Goal: Transaction & Acquisition: Purchase product/service

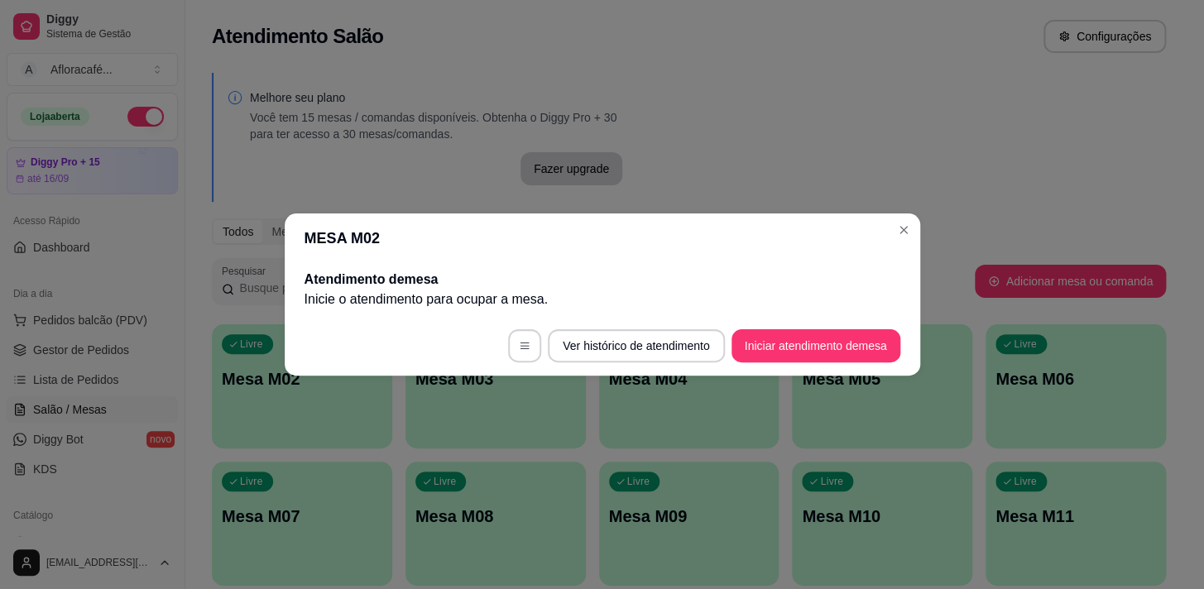
click at [904, 219] on div "Todos Mesas Comandas" at bounding box center [689, 231] width 954 height 26
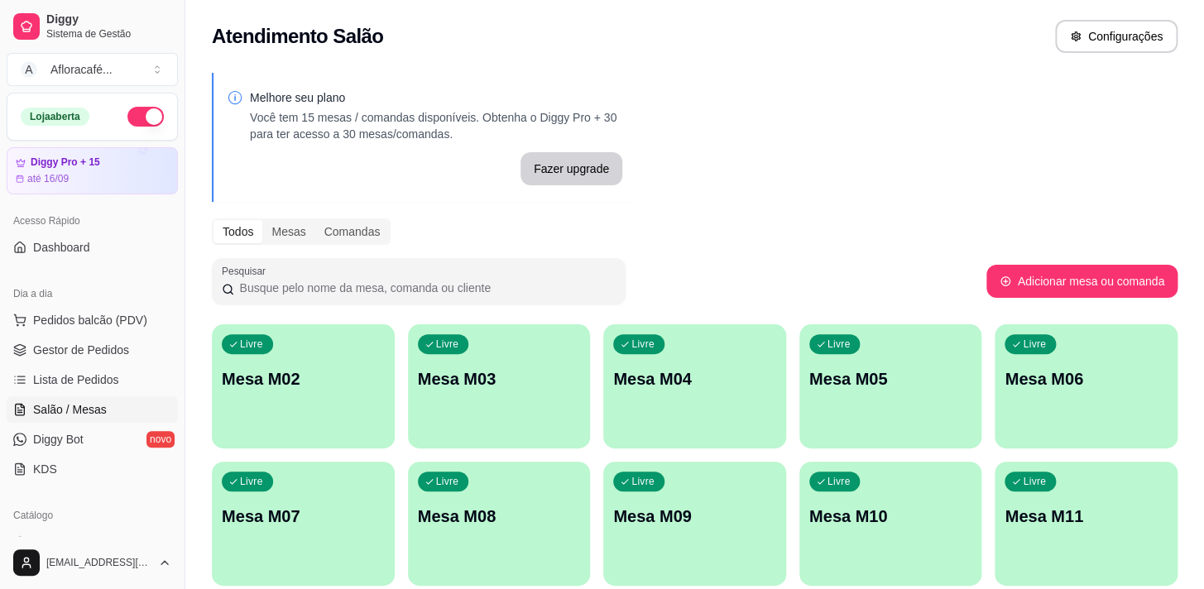
scroll to position [74, 0]
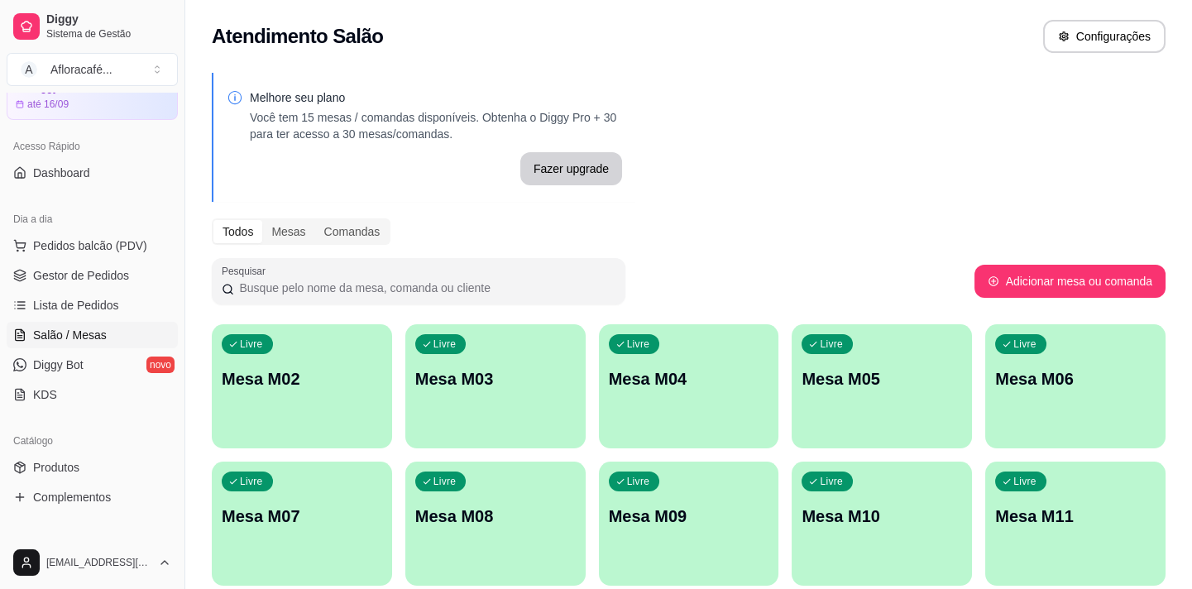
click at [255, 376] on p "Mesa M02" at bounding box center [302, 378] width 161 height 23
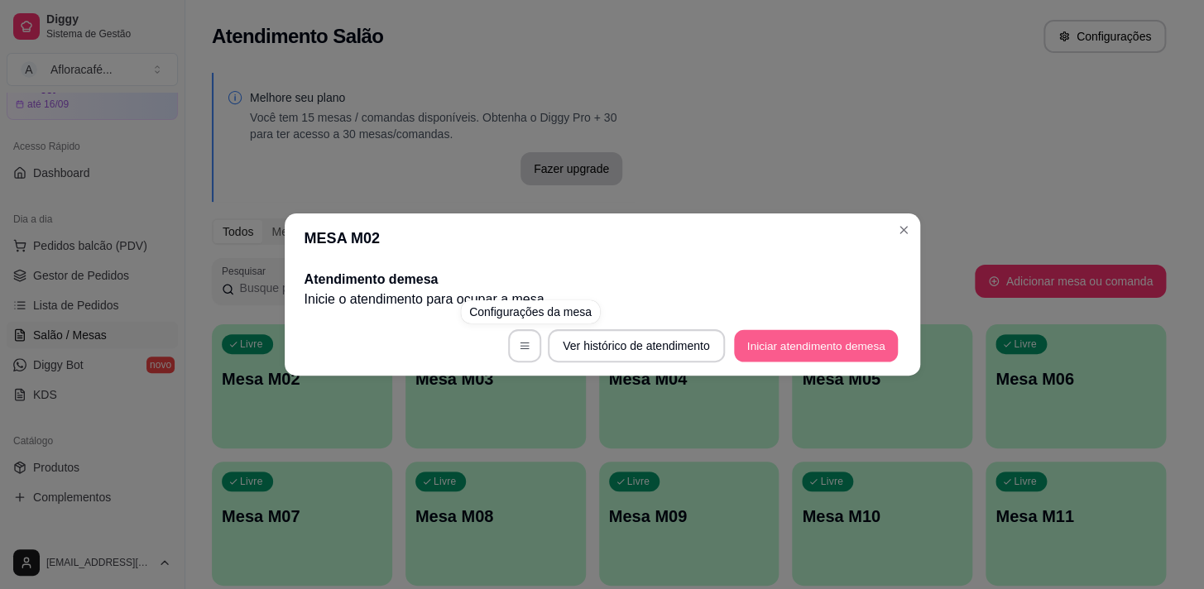
click at [796, 349] on button "Iniciar atendimento de mesa" at bounding box center [816, 346] width 164 height 32
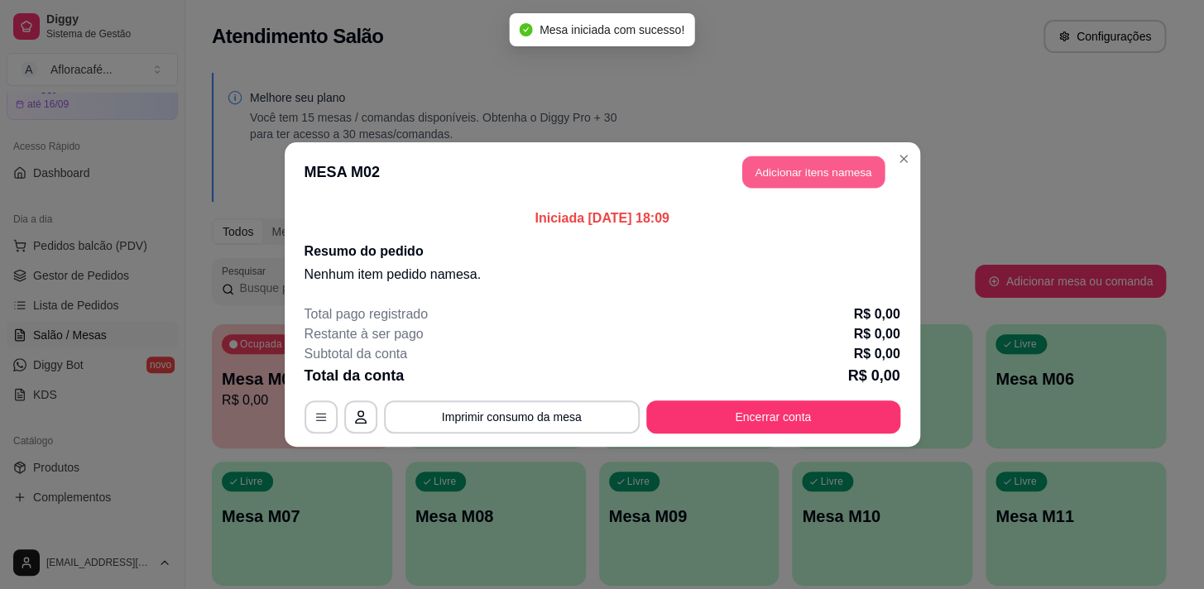
click at [833, 180] on button "Adicionar itens na mesa" at bounding box center [813, 172] width 142 height 32
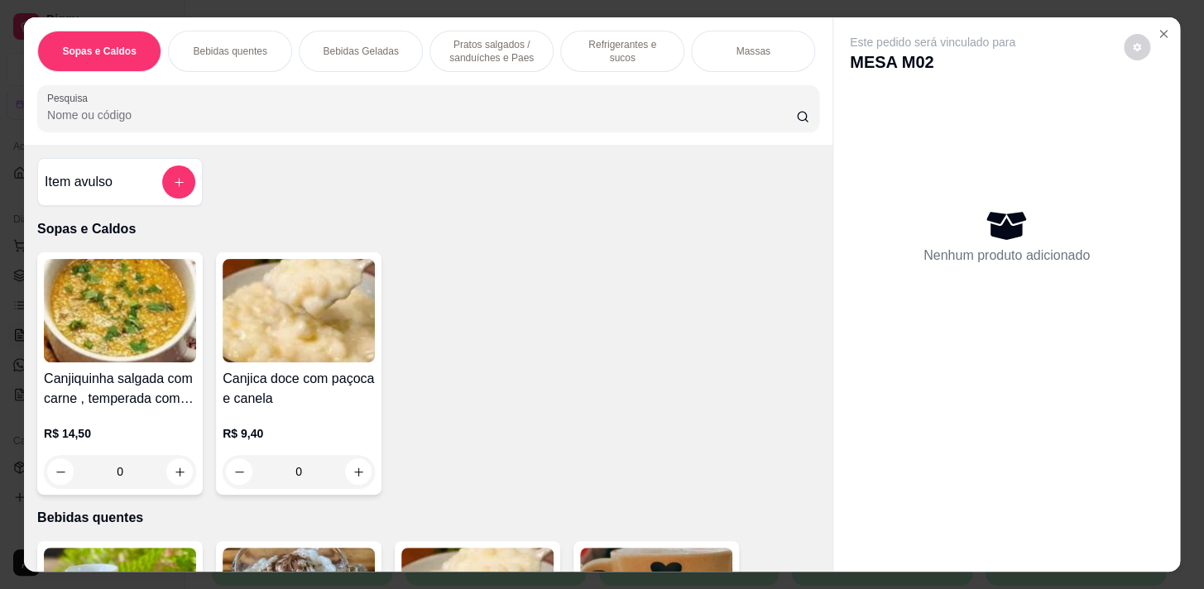
click at [615, 138] on div "Sopas e Caldos Bebidas quentes Bebidas Geladas Pratos salgados / sanduíches e P…" at bounding box center [428, 80] width 808 height 127
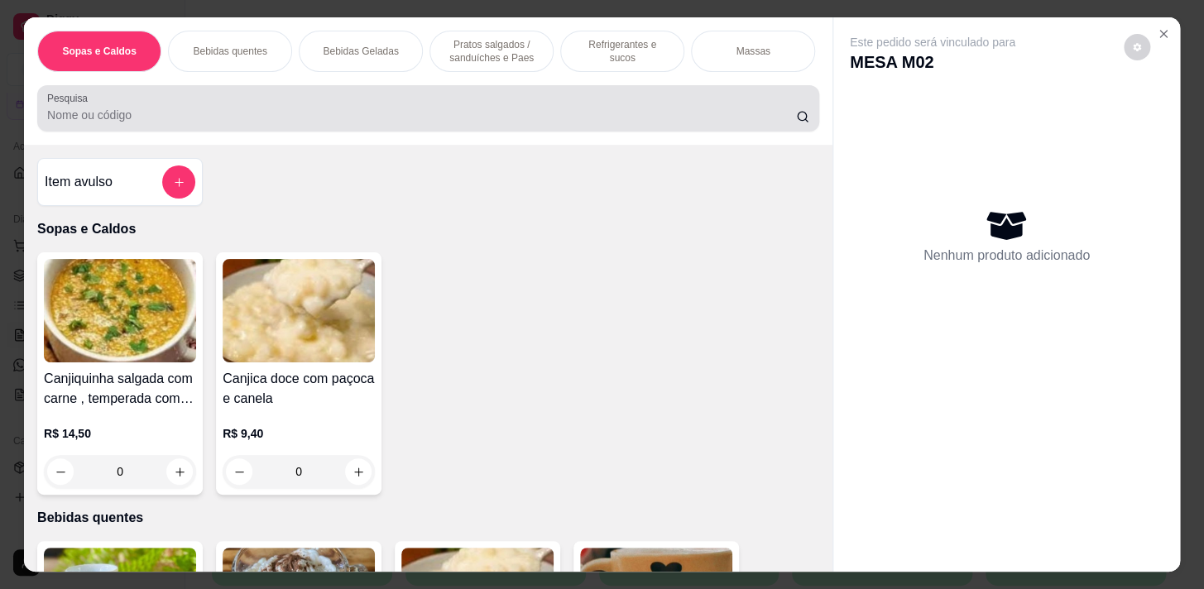
drag, startPoint x: 338, startPoint y: 119, endPoint x: 346, endPoint y: 101, distance: 19.7
click at [339, 119] on input "Pesquisa" at bounding box center [421, 115] width 749 height 17
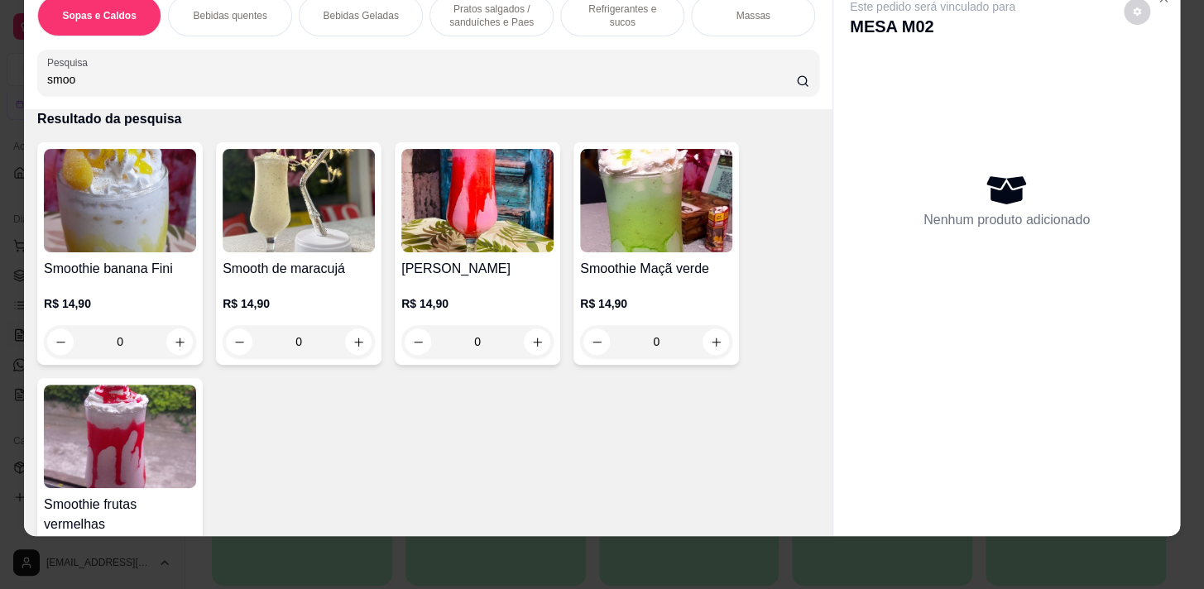
scroll to position [225, 0]
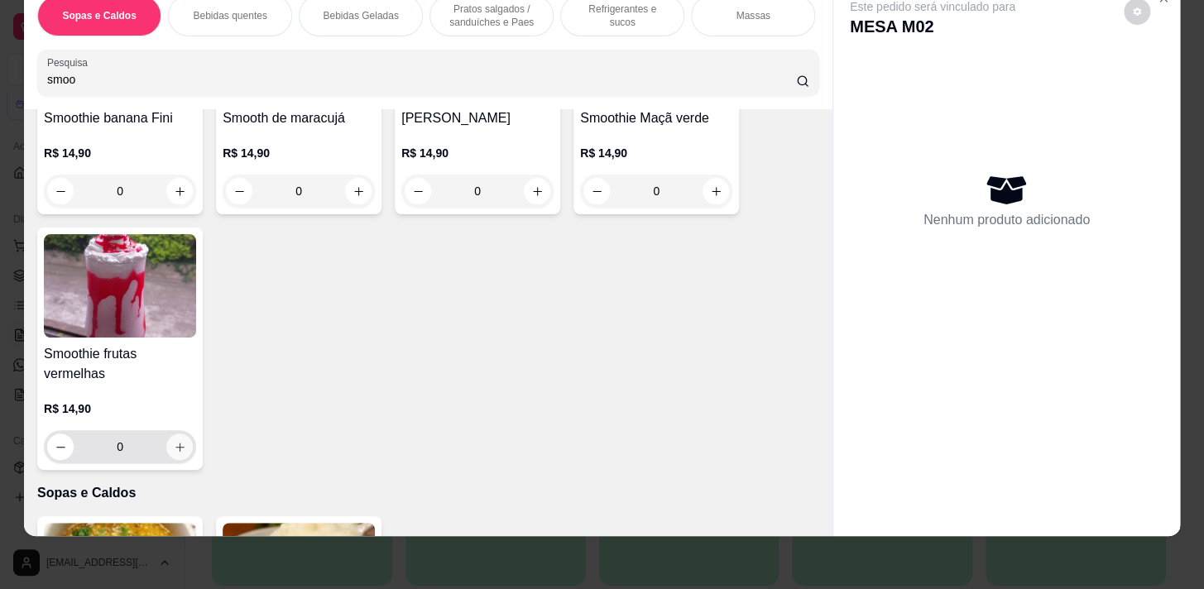
type input "smoo"
click at [170, 455] on button "increase-product-quantity" at bounding box center [179, 447] width 26 height 26
type input "1"
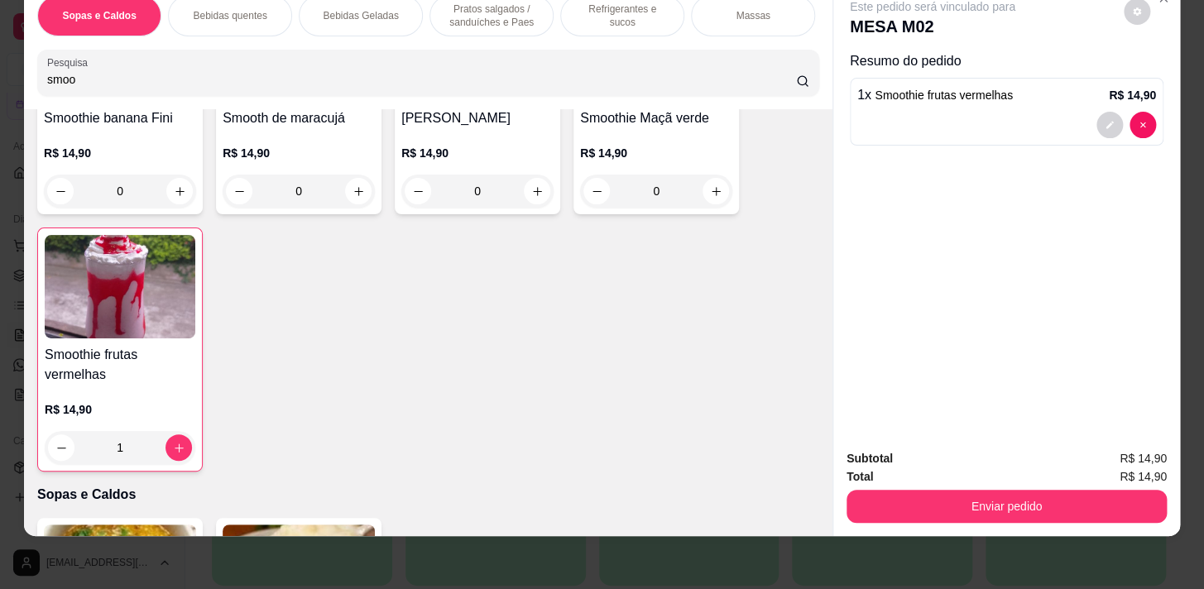
click at [534, 10] on div "Pratos salgados / sanduíches e Paes" at bounding box center [491, 15] width 124 height 41
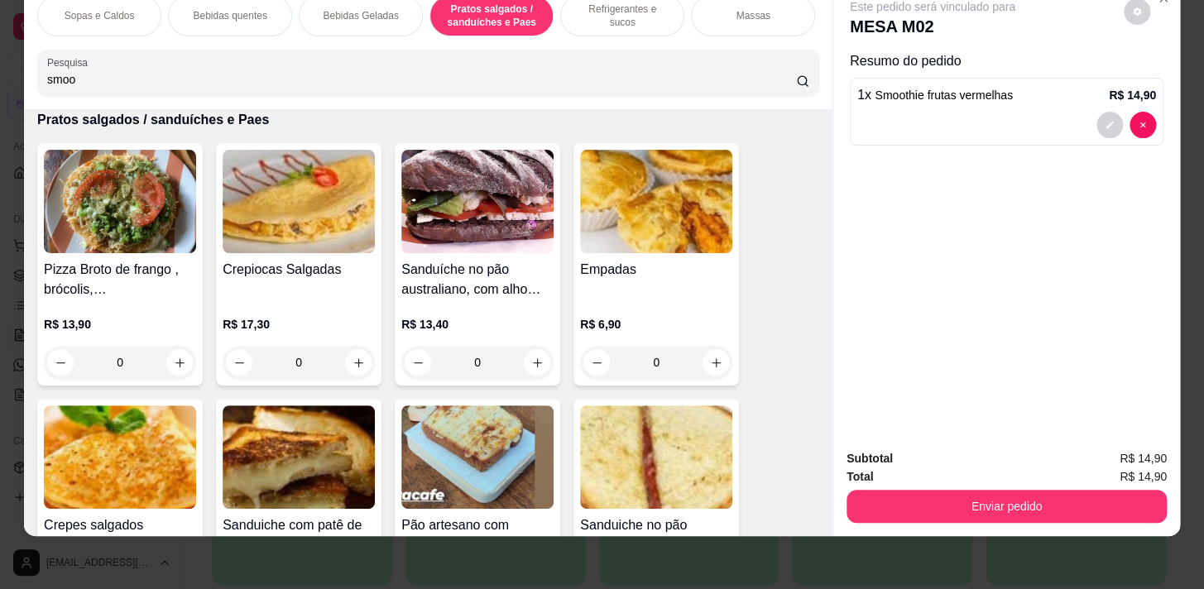
scroll to position [5363, 0]
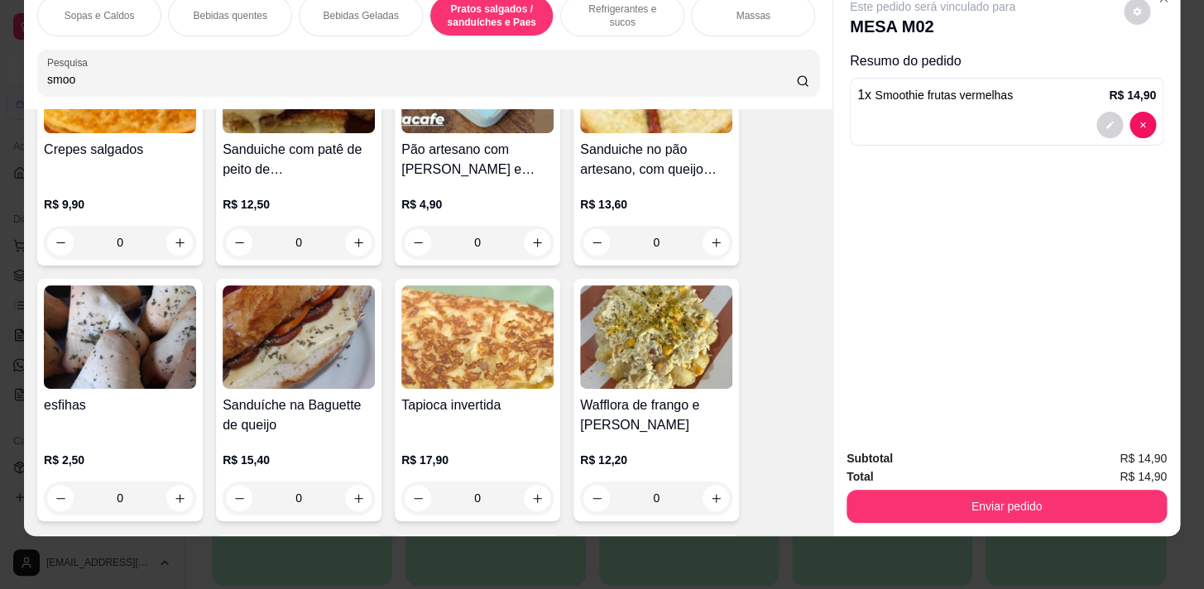
click at [175, 490] on div "0" at bounding box center [120, 498] width 152 height 33
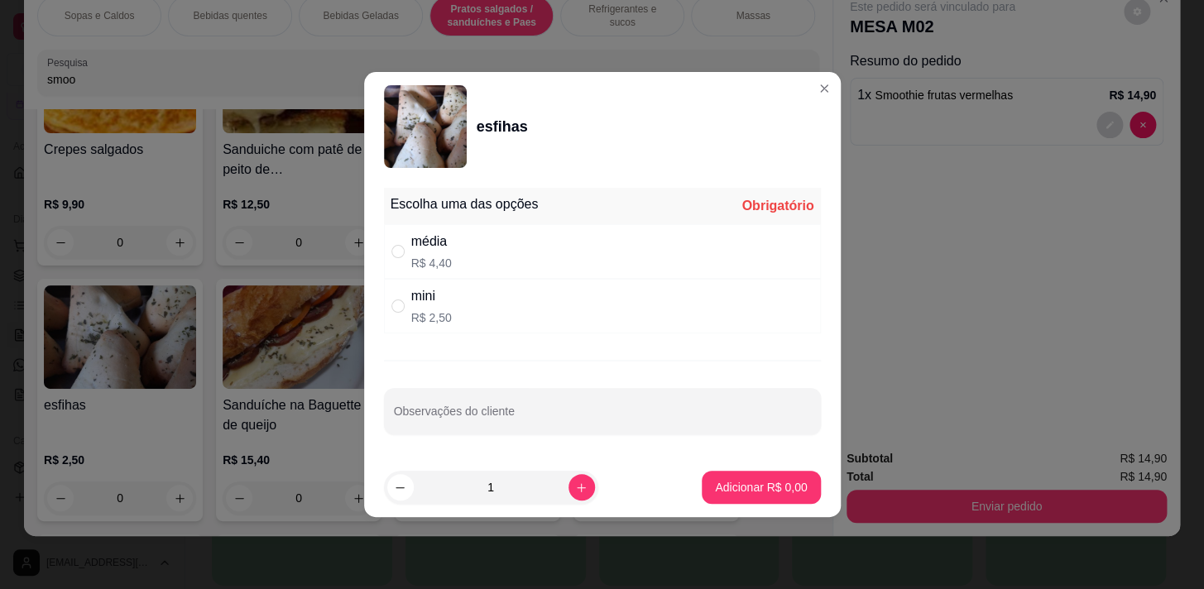
click at [481, 240] on div "média R$ 4,40" at bounding box center [602, 251] width 437 height 55
radio input "true"
click at [760, 496] on button "Adicionar R$ 4,40" at bounding box center [761, 487] width 118 height 33
type input "1"
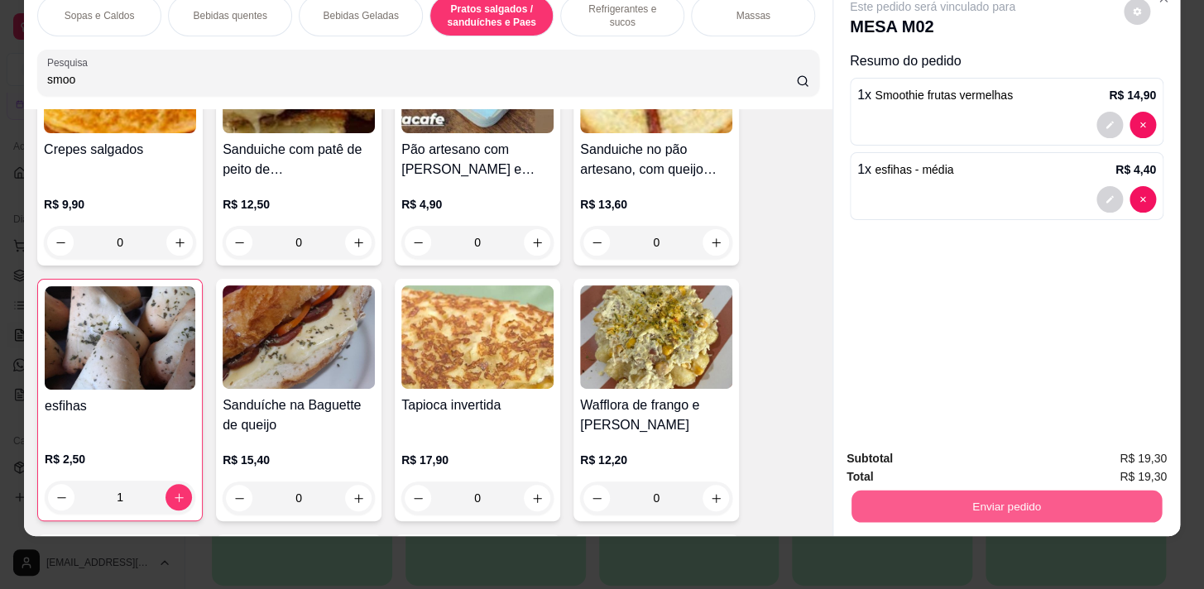
click at [1021, 496] on button "Enviar pedido" at bounding box center [1006, 506] width 310 height 32
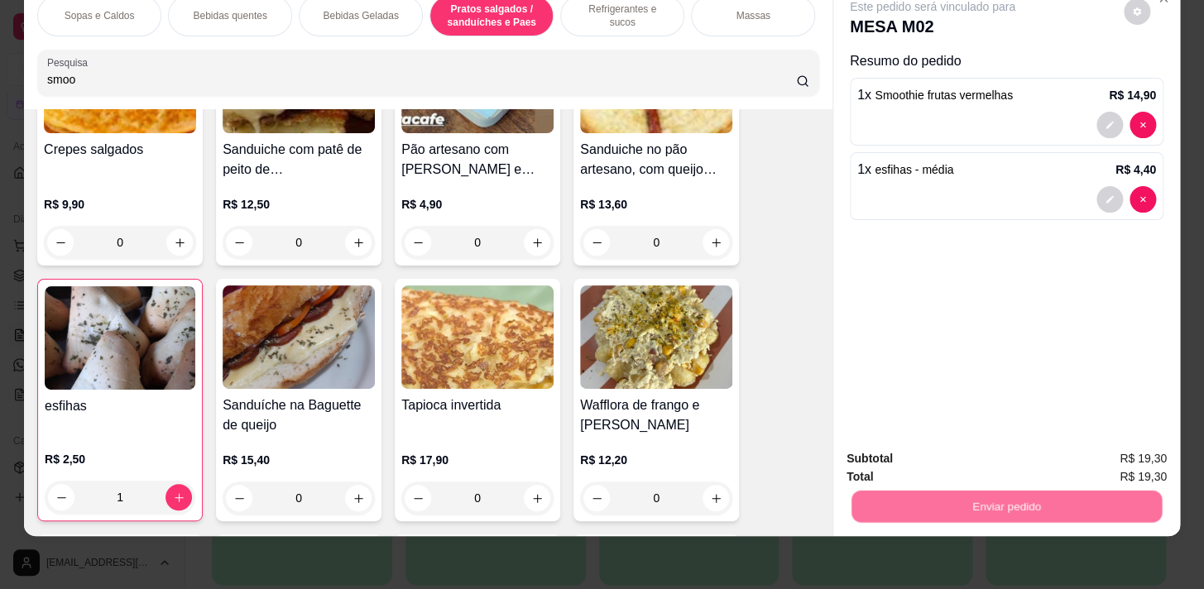
click at [997, 455] on button "Não registrar e enviar pedido" at bounding box center [951, 454] width 167 height 31
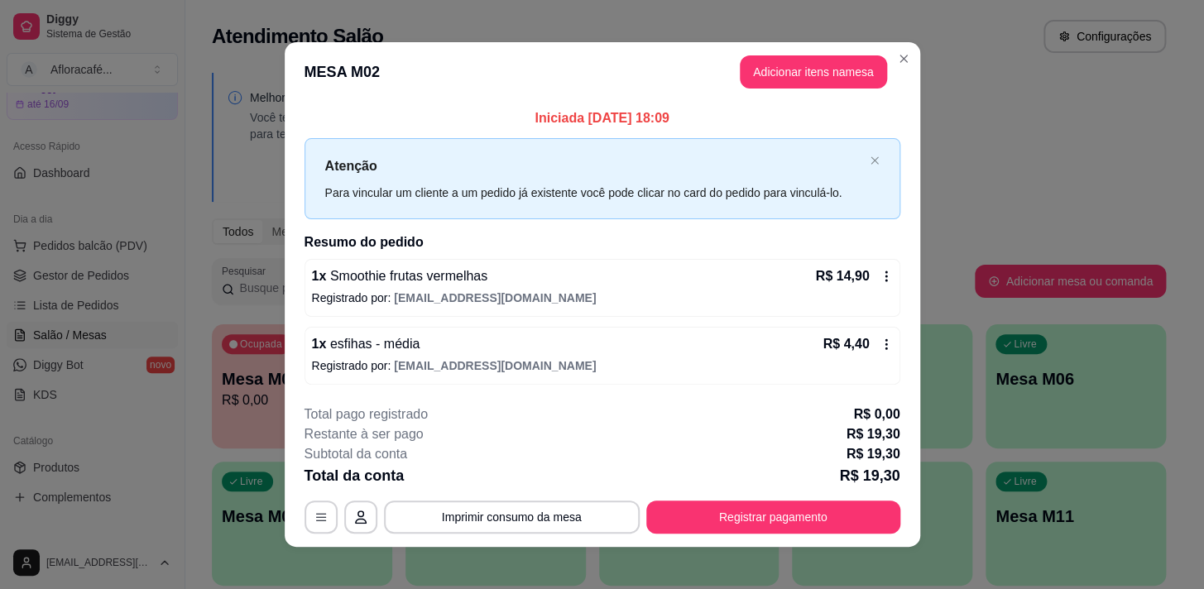
drag, startPoint x: 805, startPoint y: 50, endPoint x: 801, endPoint y: 84, distance: 34.2
click at [804, 59] on header "MESA M02 Adicionar itens na mesa" at bounding box center [602, 72] width 635 height 60
click at [800, 84] on button "Adicionar itens na mesa" at bounding box center [813, 72] width 142 height 32
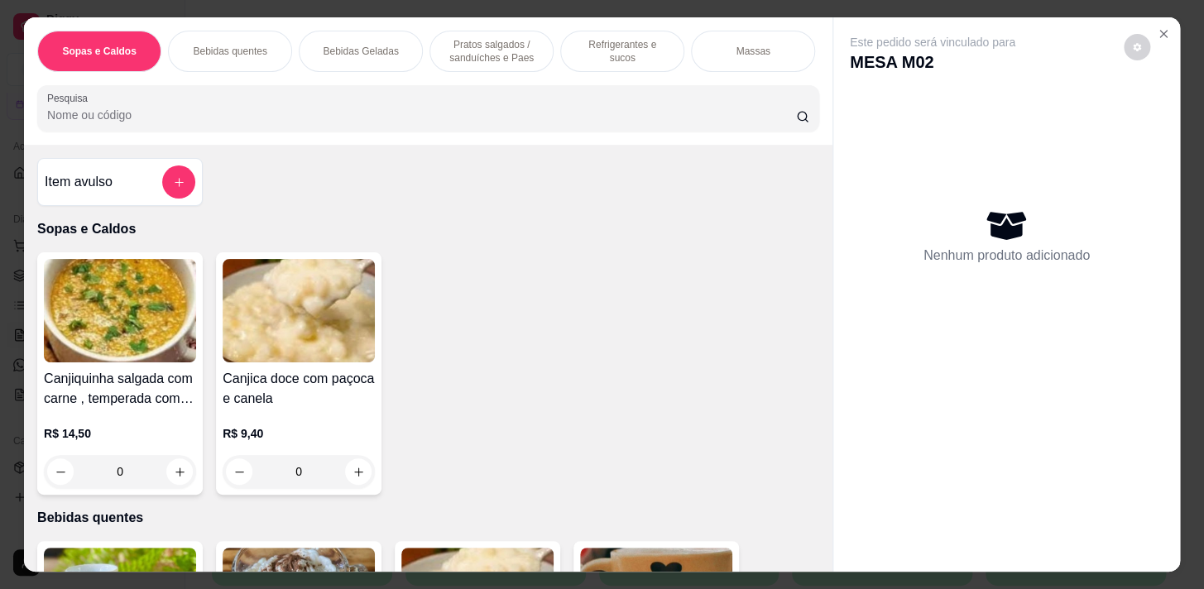
scroll to position [0, 683]
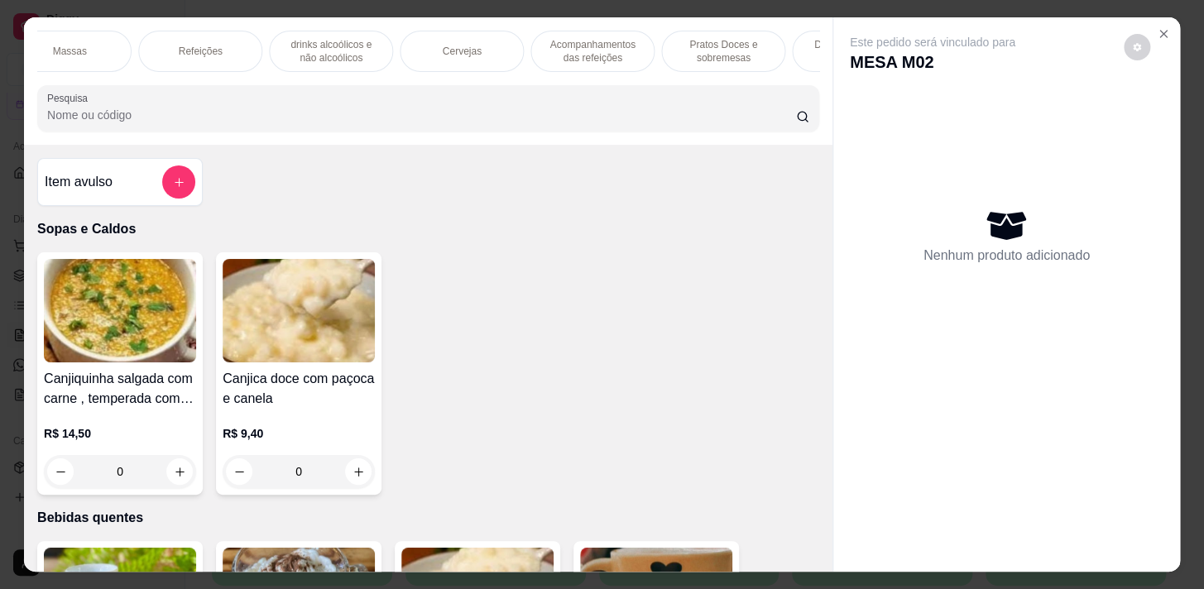
click at [584, 50] on p "Acompanhamentos das refeições" at bounding box center [592, 51] width 96 height 26
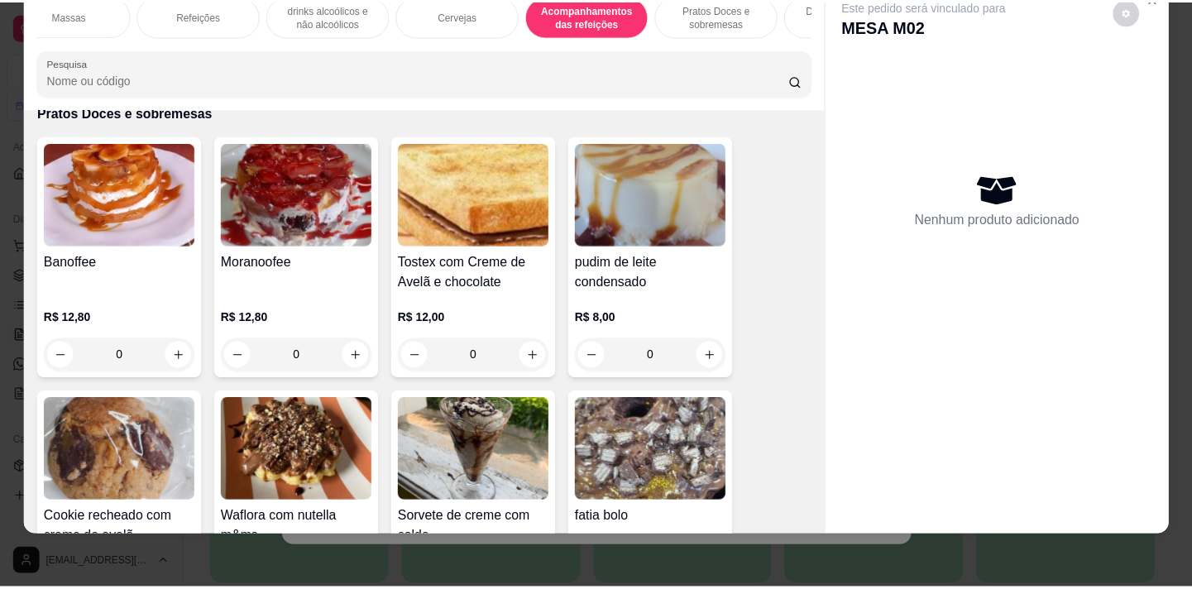
scroll to position [11767, 0]
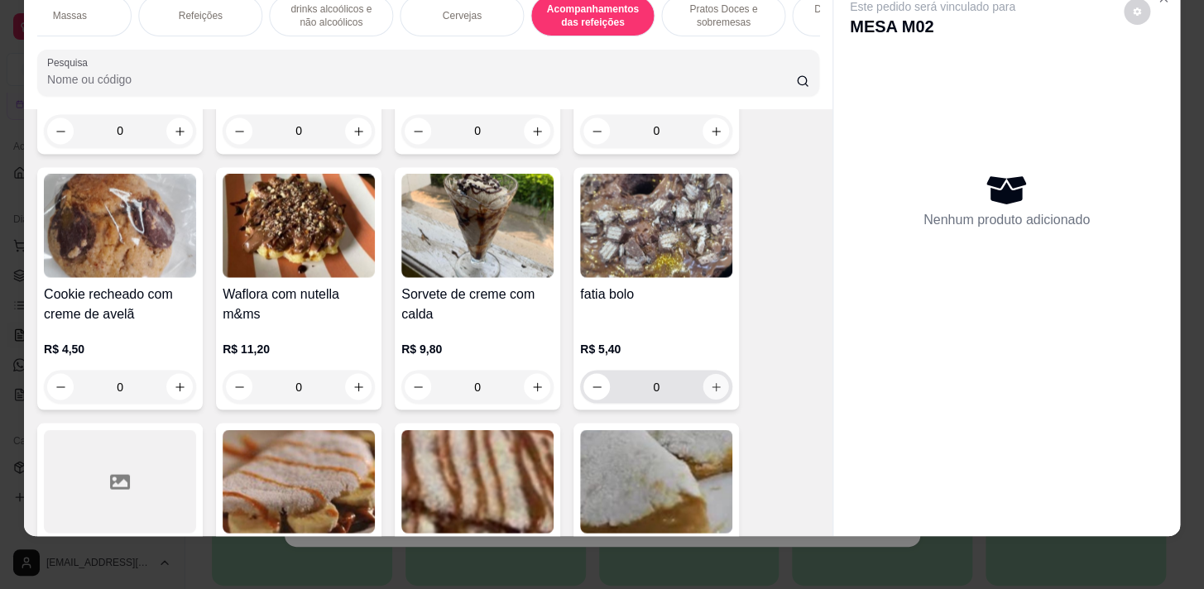
click at [718, 374] on button "increase-product-quantity" at bounding box center [716, 387] width 26 height 26
type input "1"
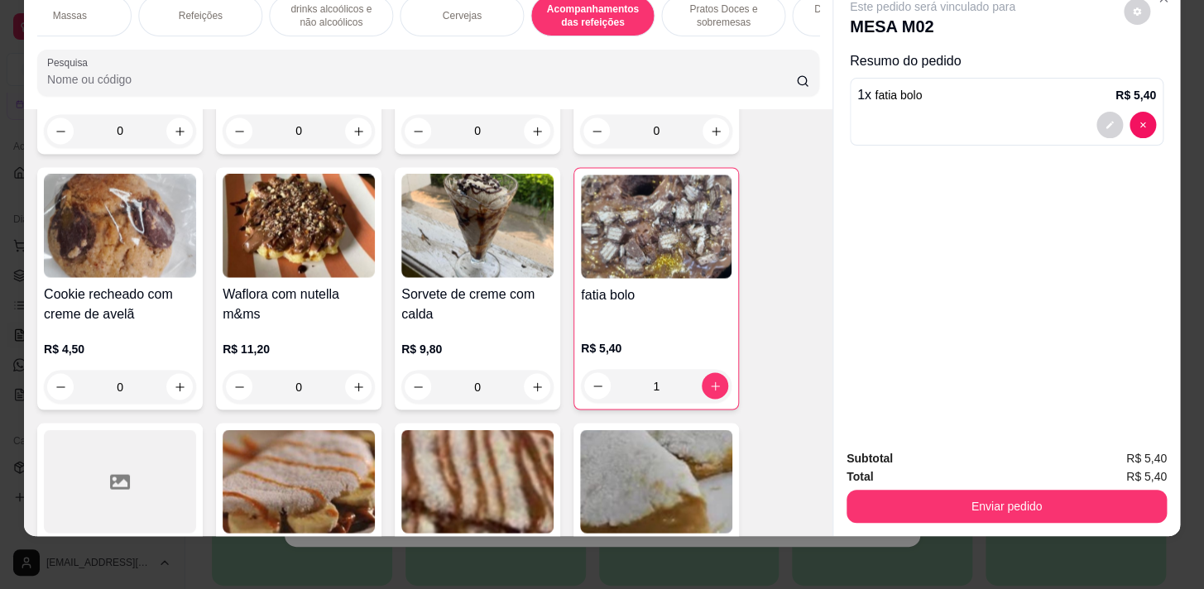
click at [1071, 521] on div "Subtotal R$ 5,40 Total R$ 5,40 Enviar pedido" at bounding box center [1006, 486] width 347 height 100
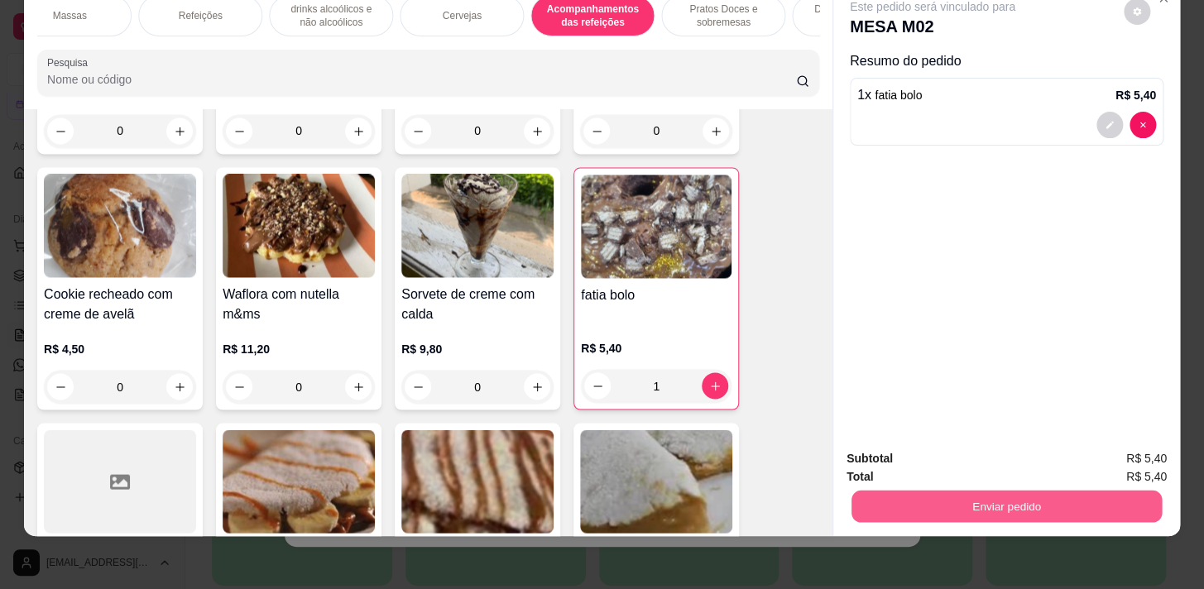
click at [1074, 505] on button "Enviar pedido" at bounding box center [1006, 506] width 310 height 32
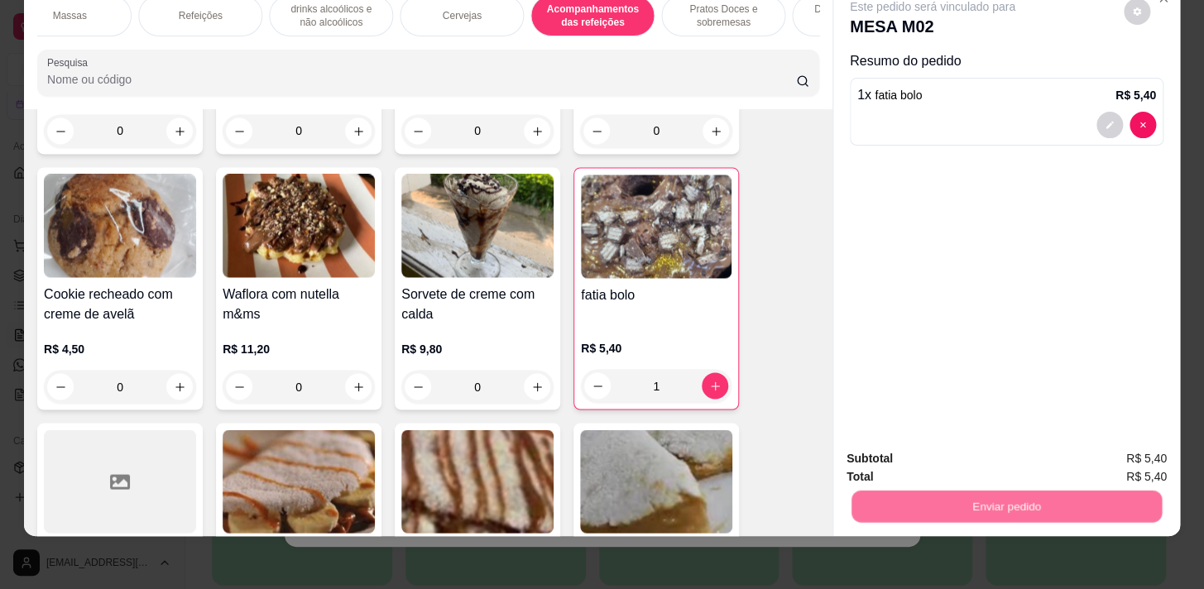
click at [1002, 451] on button "Não registrar e enviar pedido" at bounding box center [951, 454] width 167 height 31
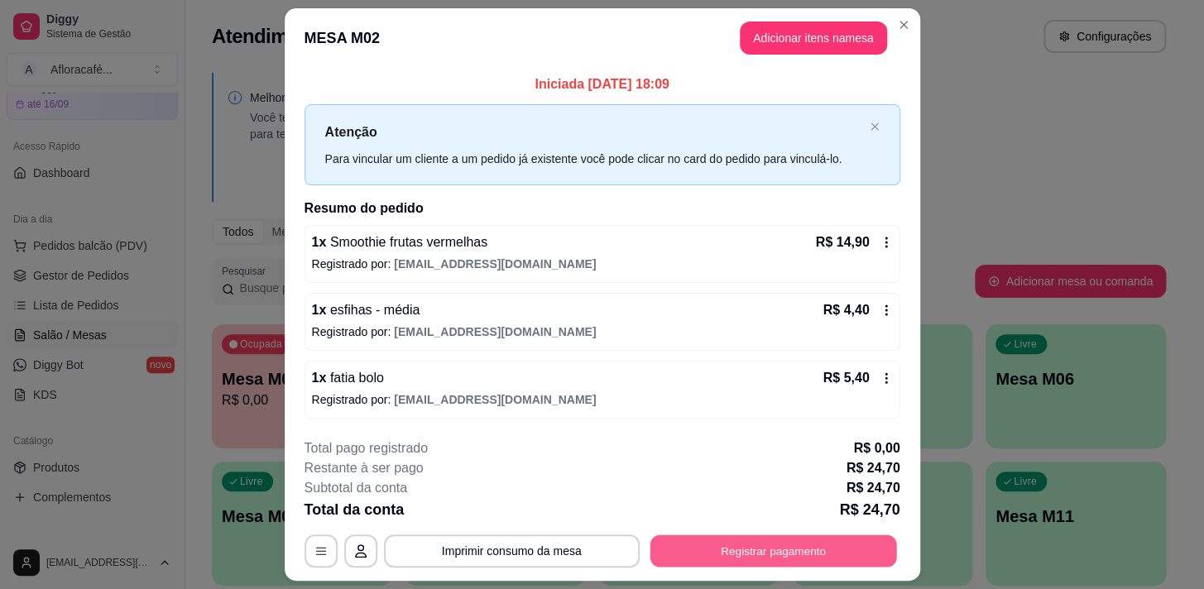
click at [848, 542] on button "Registrar pagamento" at bounding box center [773, 551] width 247 height 32
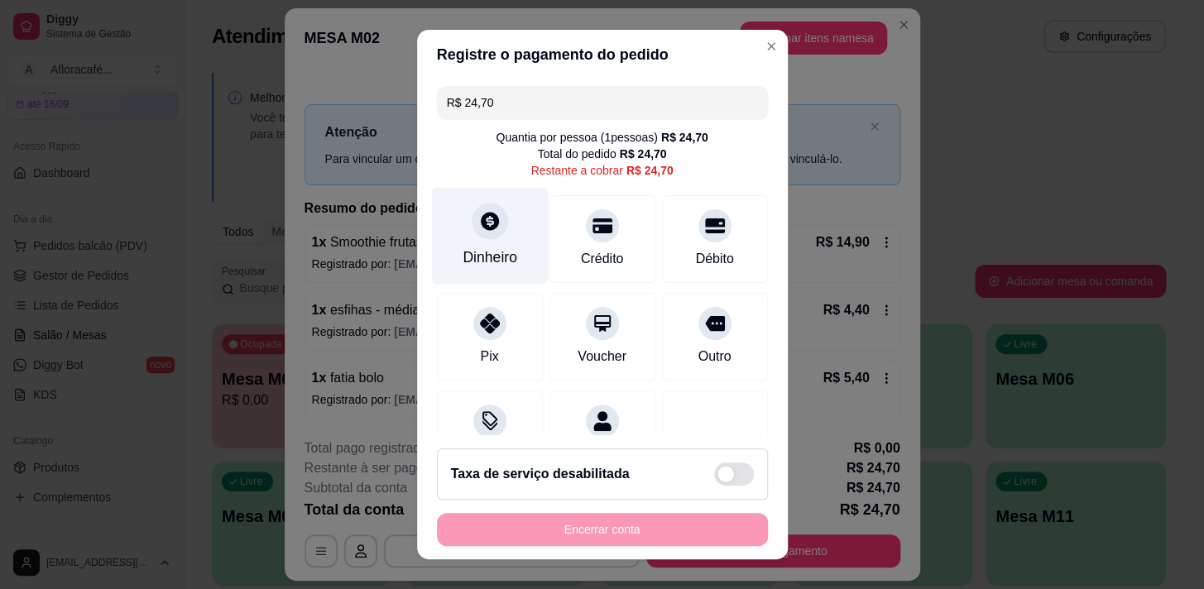
click at [488, 223] on icon at bounding box center [489, 221] width 22 height 22
click at [497, 244] on div "Dinheiro" at bounding box center [489, 235] width 117 height 97
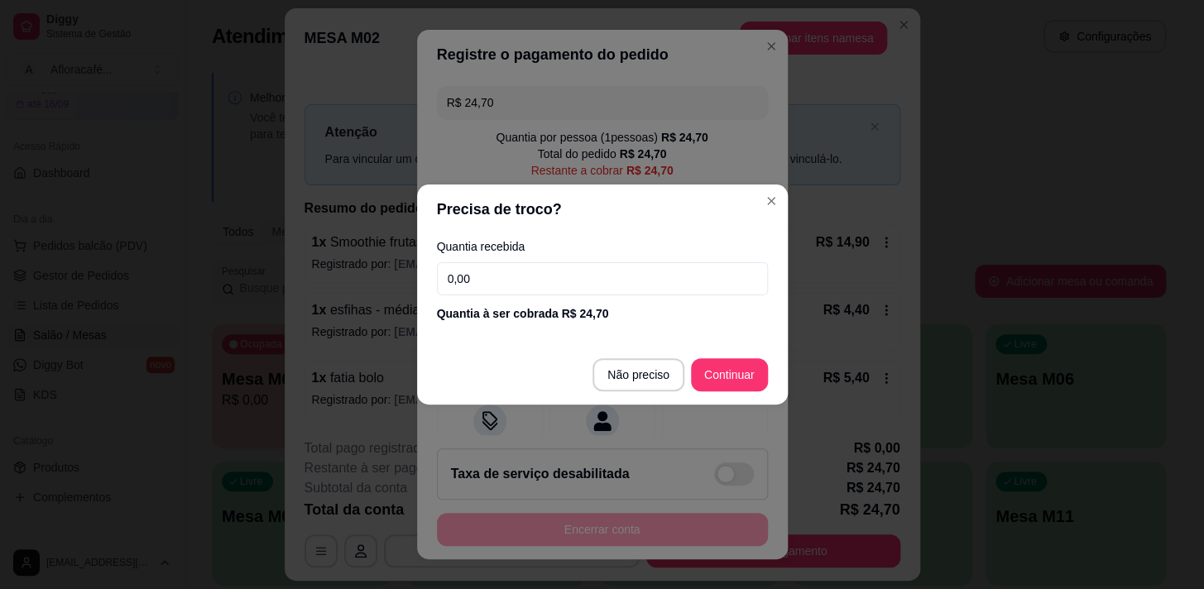
click at [583, 278] on input "0,00" at bounding box center [602, 278] width 331 height 33
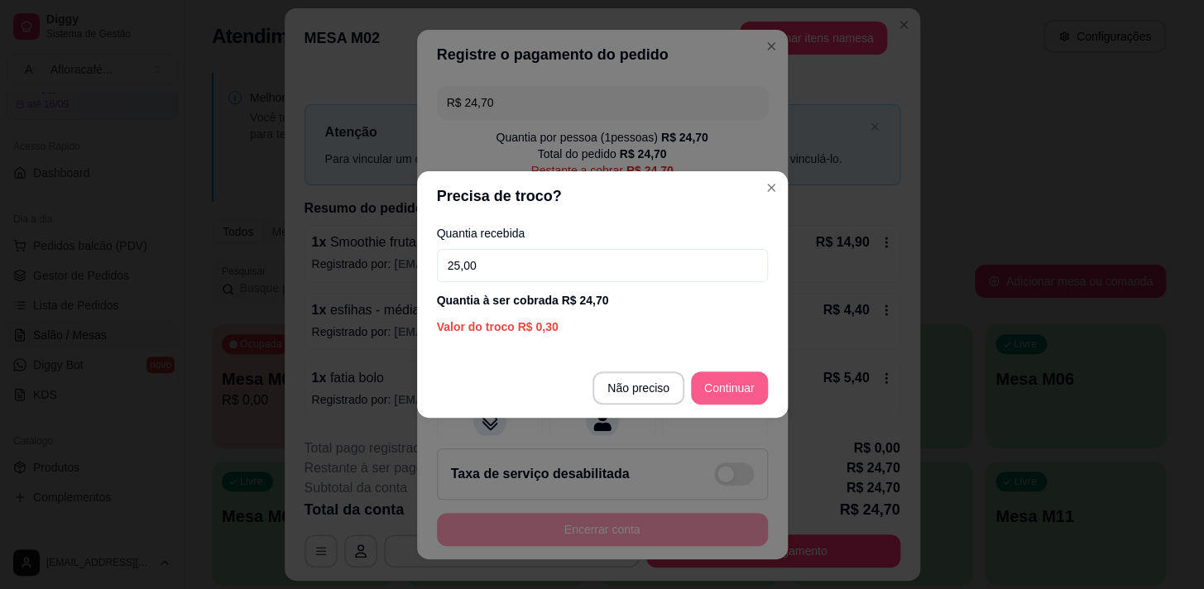
type input "25,00"
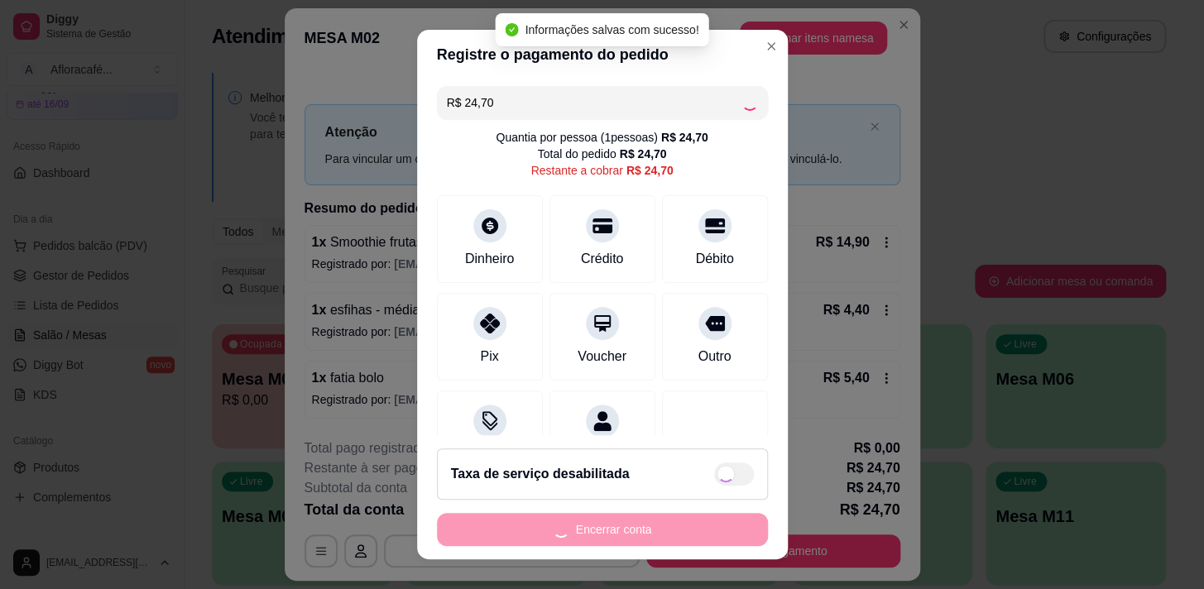
type input "R$ 0,00"
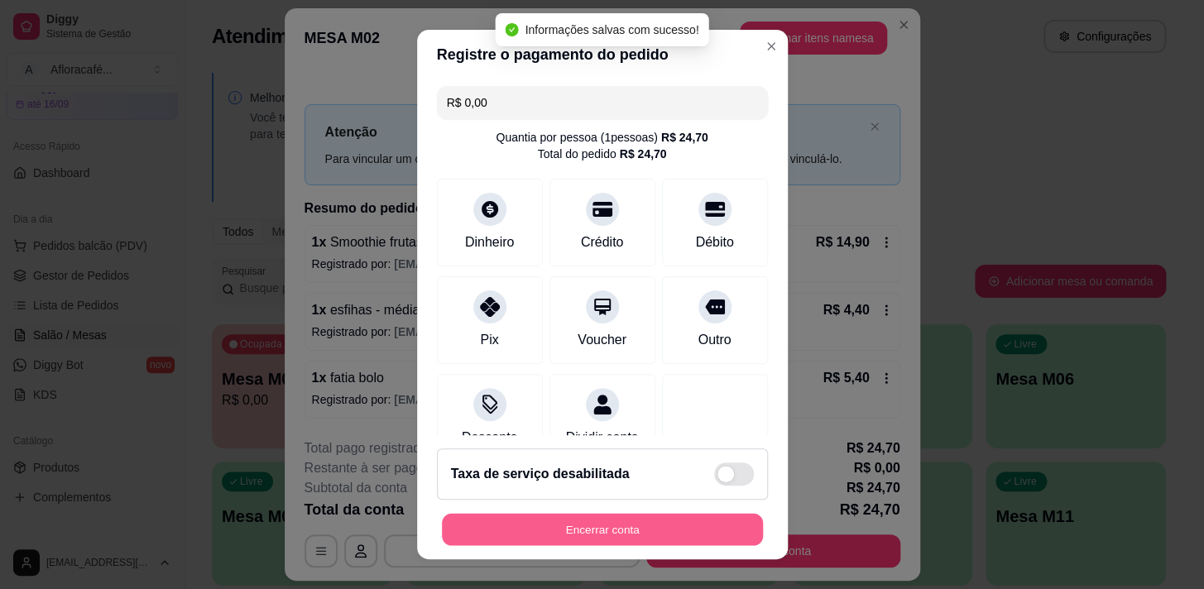
click at [699, 529] on button "Encerrar conta" at bounding box center [602, 530] width 321 height 32
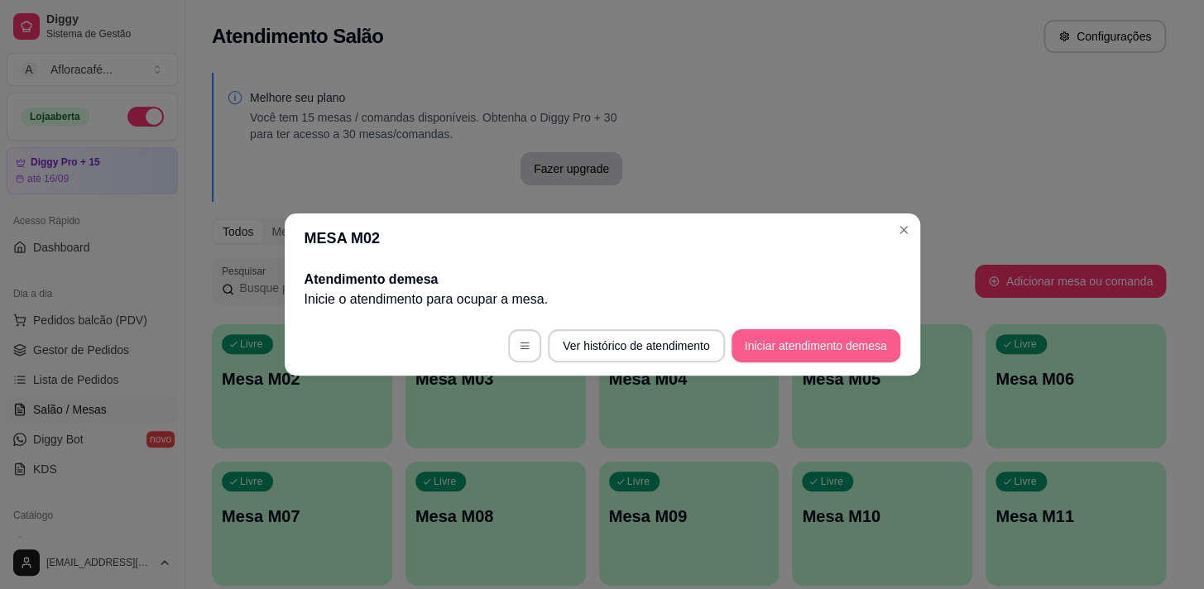
click at [788, 339] on button "Iniciar atendimento de mesa" at bounding box center [815, 345] width 169 height 33
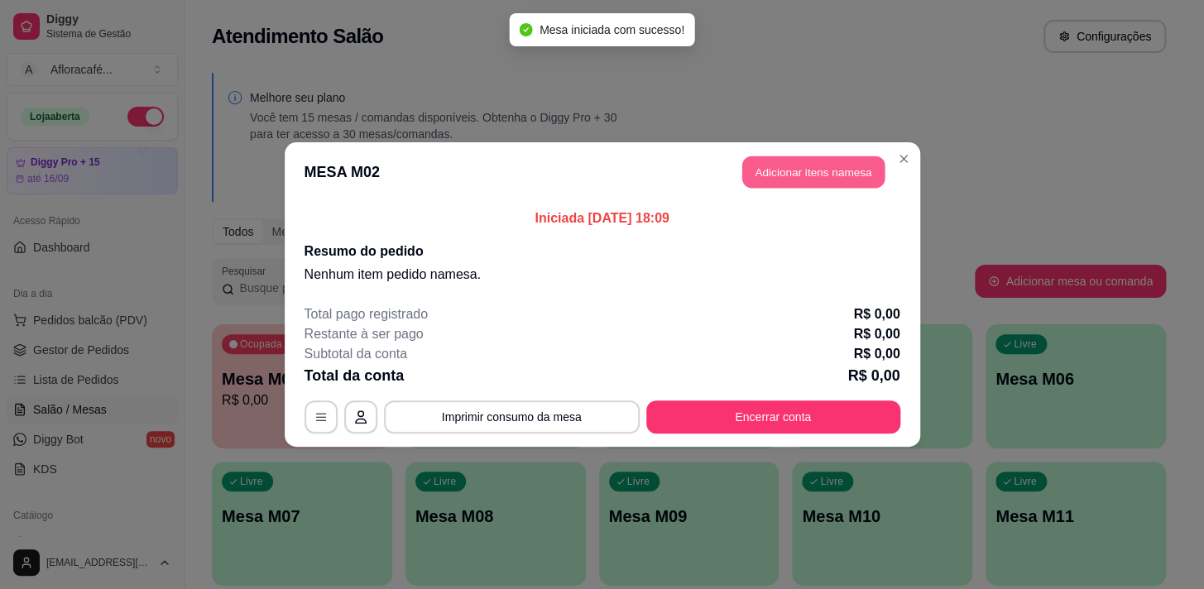
click at [797, 168] on button "Adicionar itens na mesa" at bounding box center [813, 172] width 142 height 32
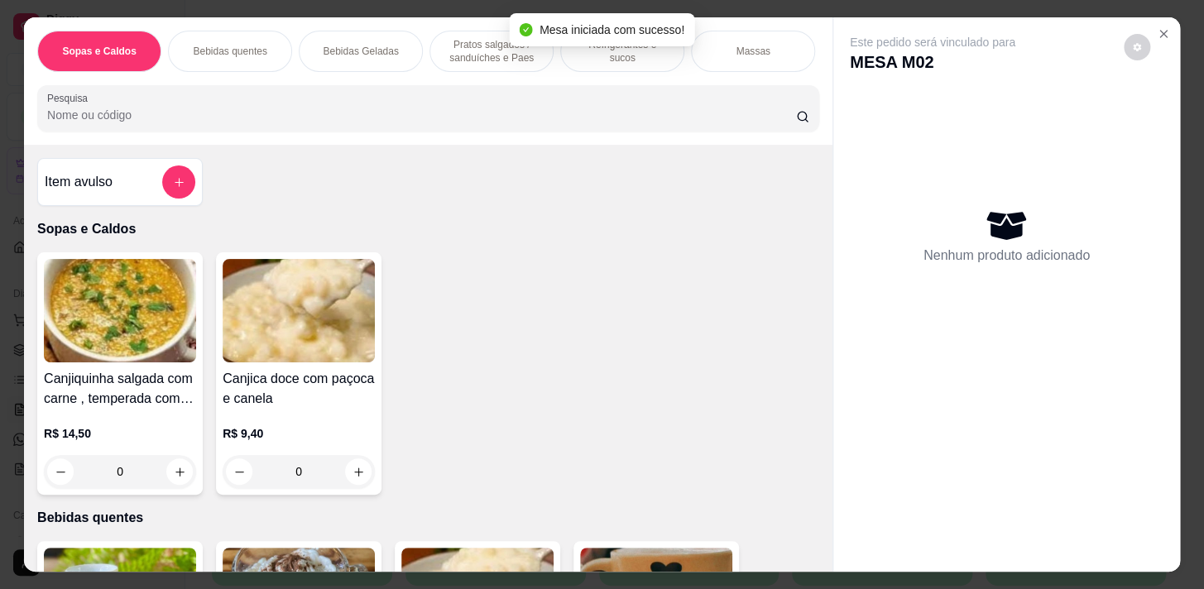
click at [498, 152] on div "Item avulso Sopas e Caldos Canjiquinha salgada com carne , temperada com pedaci…" at bounding box center [428, 358] width 808 height 426
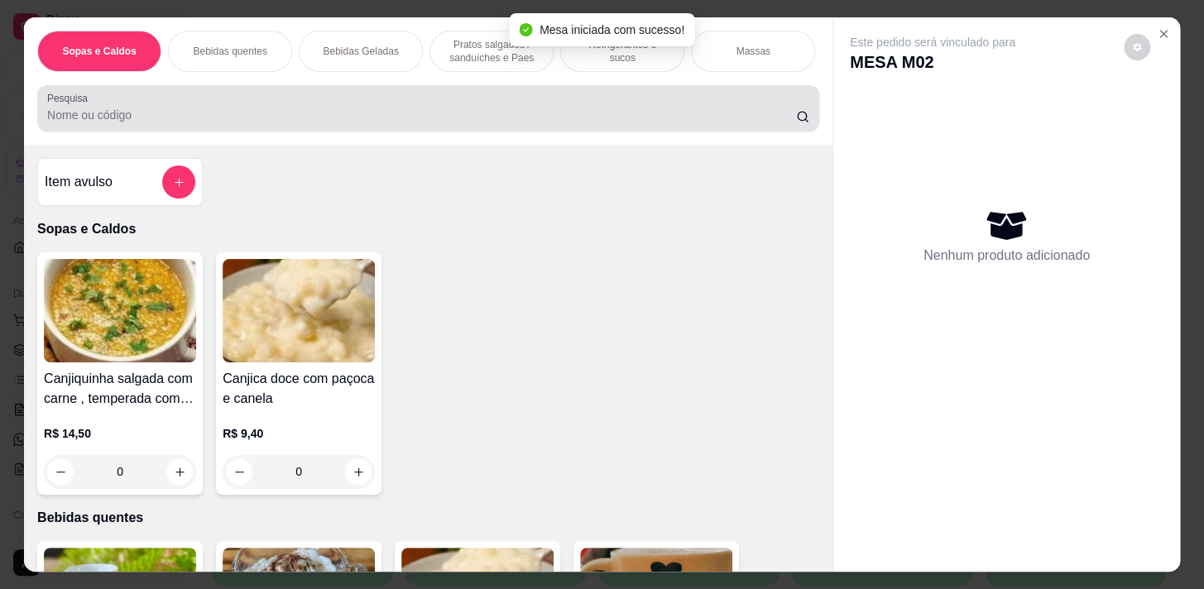
click at [503, 132] on div "Pesquisa" at bounding box center [428, 108] width 782 height 46
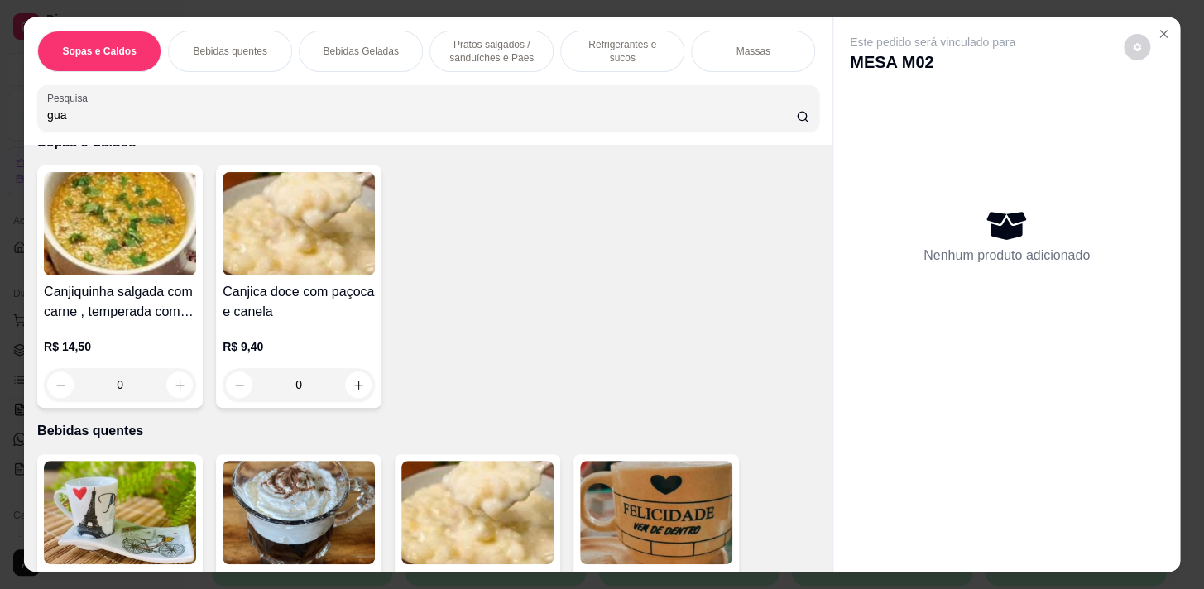
scroll to position [74, 0]
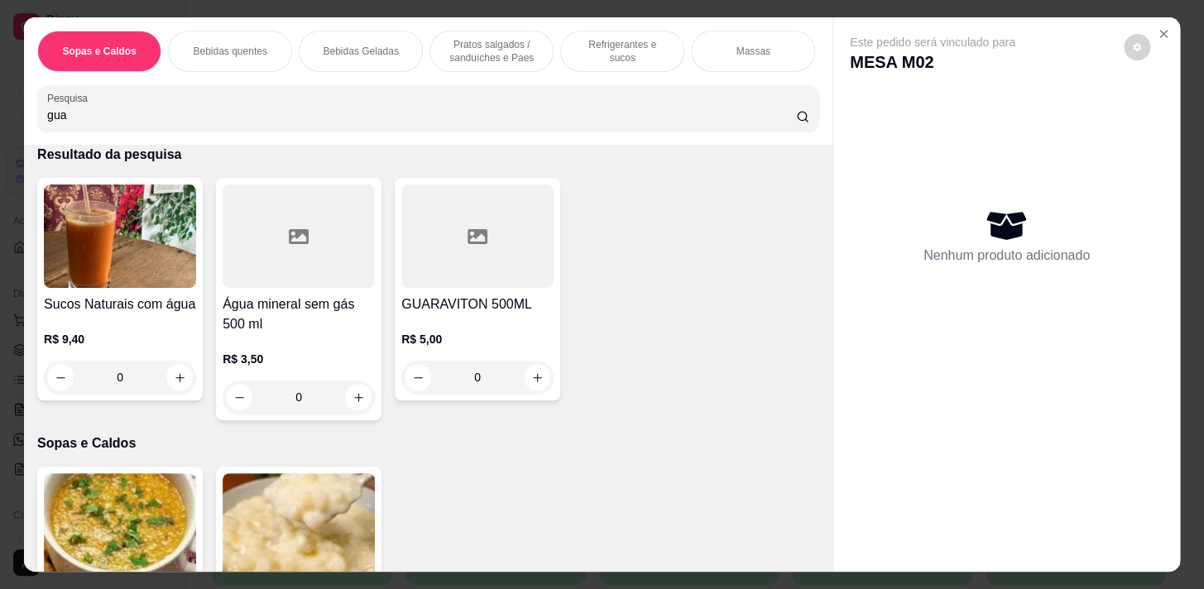
type input "gua"
click at [605, 46] on p "Refrigerantes e sucos" at bounding box center [622, 51] width 96 height 26
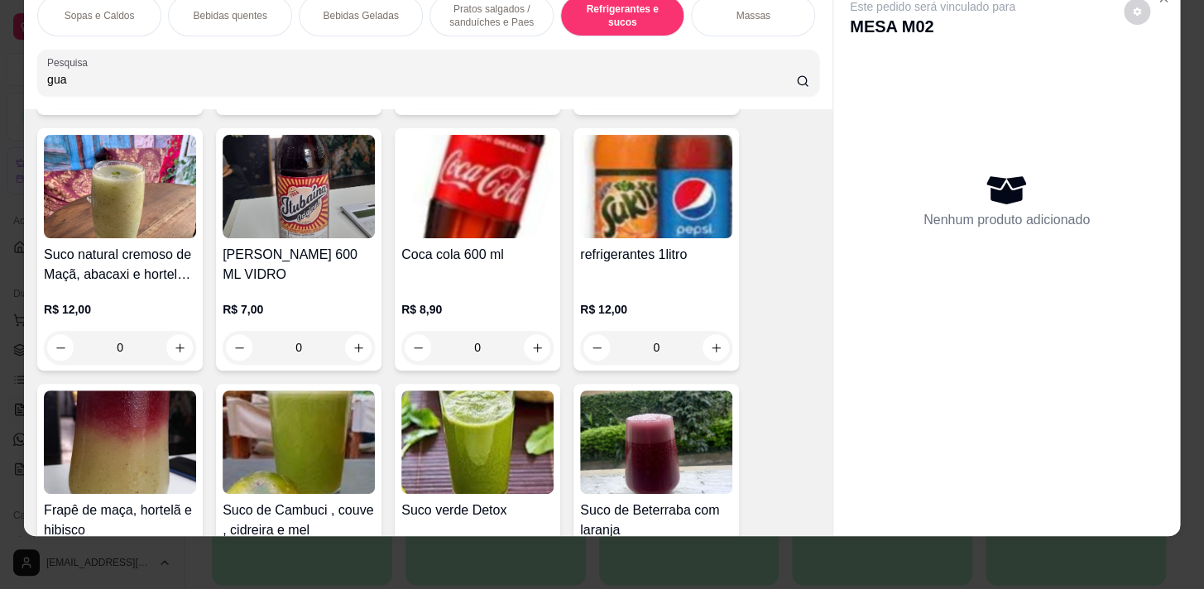
scroll to position [7684, 0]
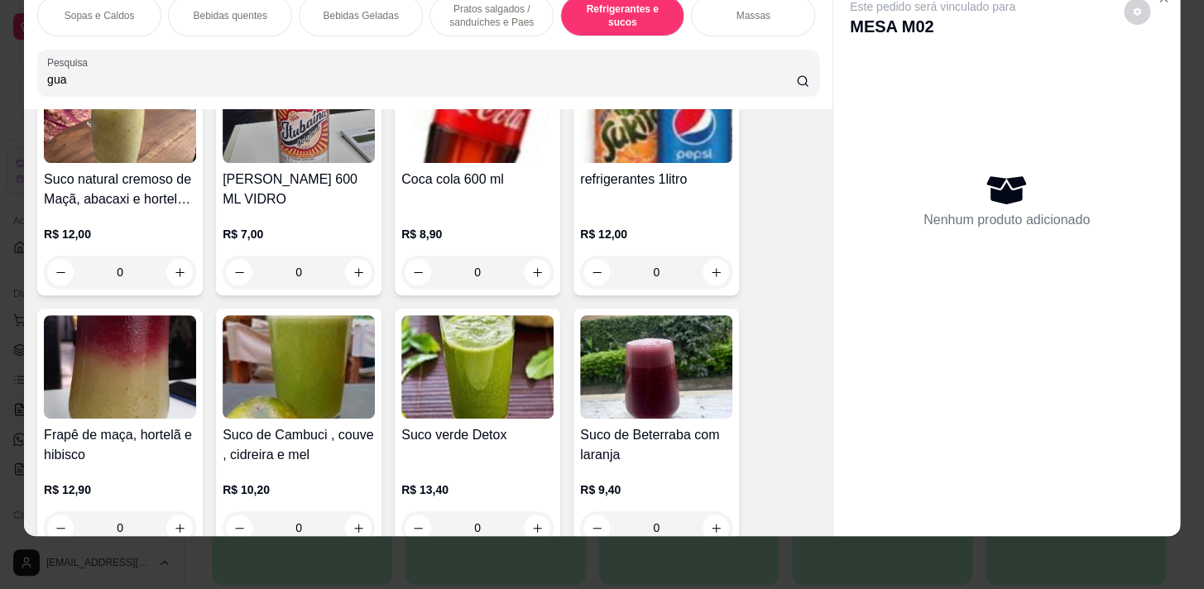
click at [716, 269] on div "0" at bounding box center [656, 272] width 152 height 33
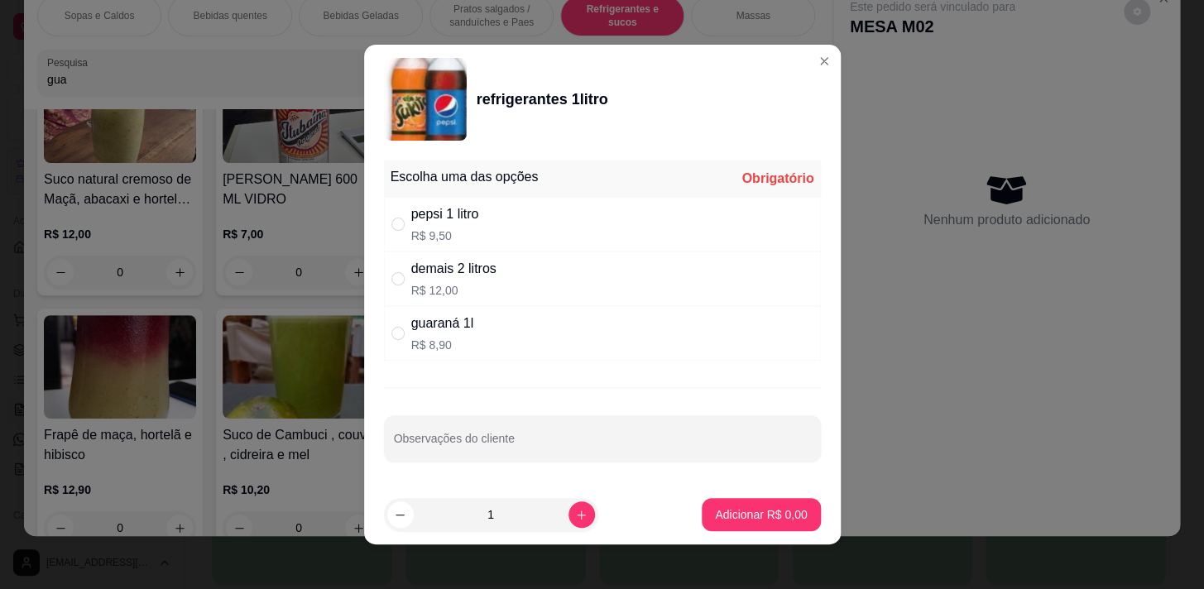
click at [626, 209] on div "pepsi 1 litro R$ 9,50" at bounding box center [602, 224] width 437 height 55
click at [579, 334] on div "guaraná 1l R$ 8,90" at bounding box center [602, 333] width 437 height 55
radio input "false"
radio input "true"
click at [764, 511] on p "Adicionar R$ 8,90" at bounding box center [761, 514] width 92 height 17
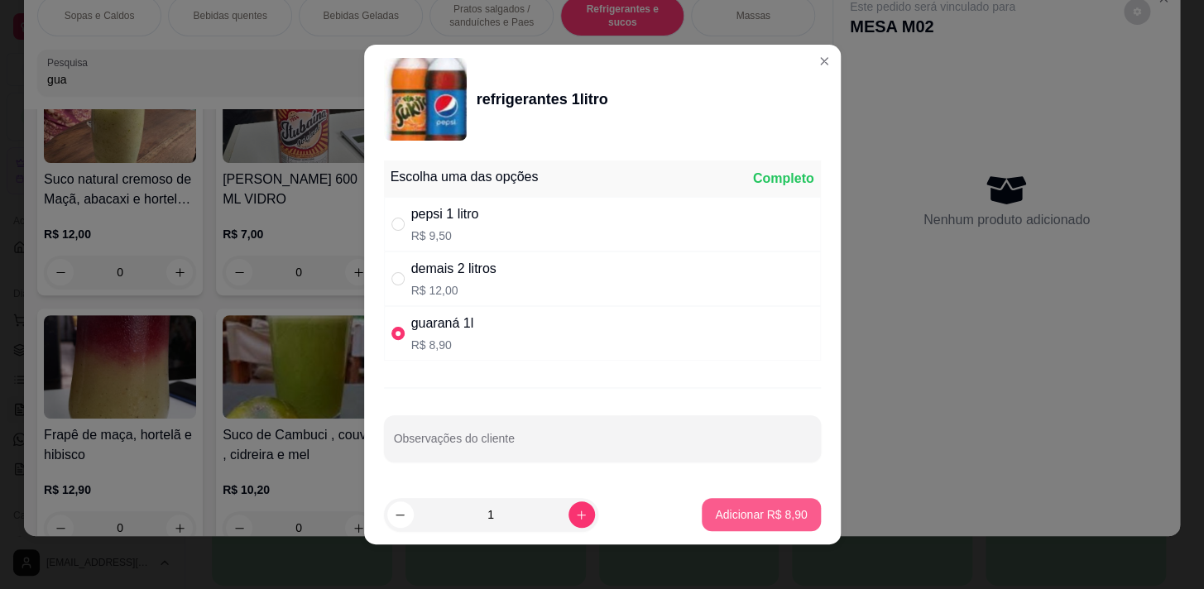
type input "1"
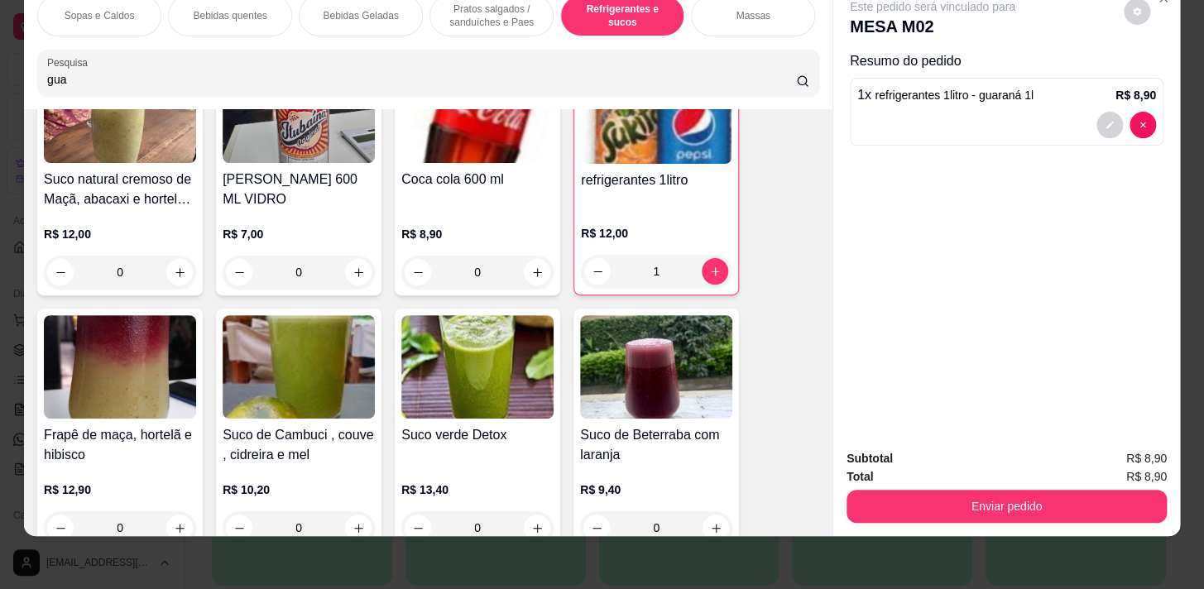
click at [470, 2] on p "Pratos salgados / sanduíches e Paes" at bounding box center [491, 15] width 96 height 26
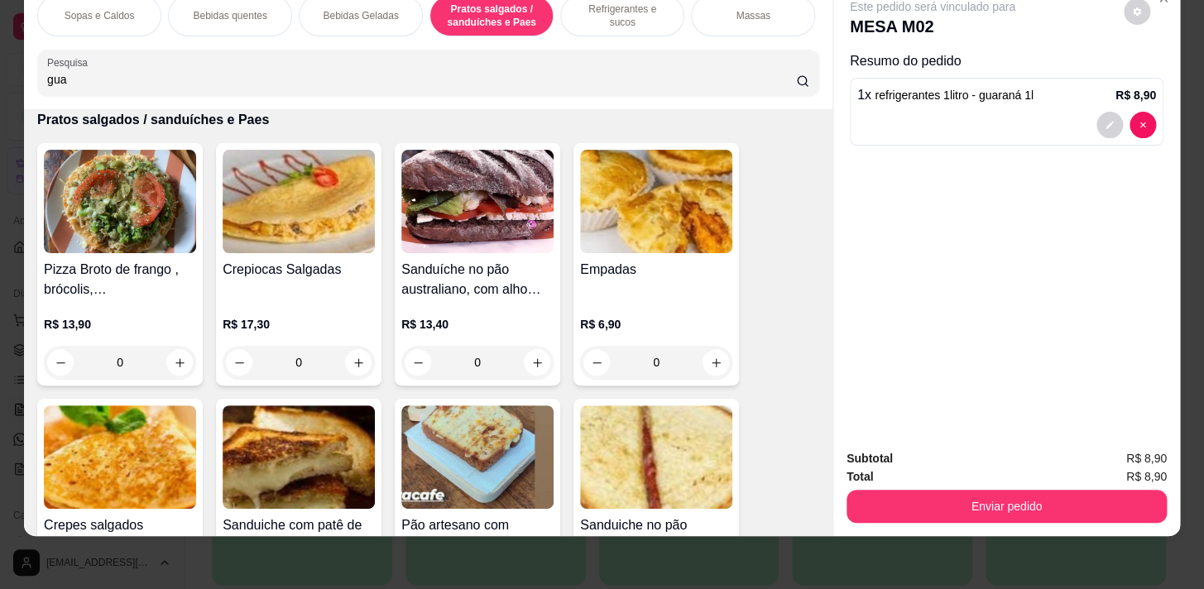
scroll to position [5124, 0]
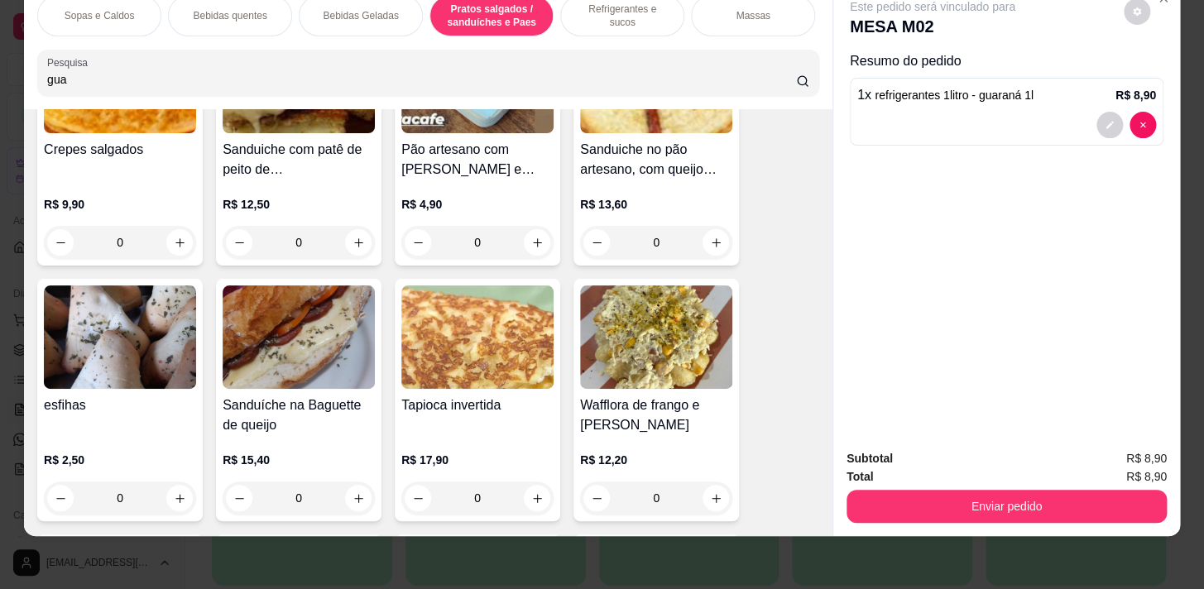
drag, startPoint x: 698, startPoint y: 12, endPoint x: 574, endPoint y: 88, distance: 145.2
click at [699, 12] on div "Massas" at bounding box center [753, 15] width 124 height 41
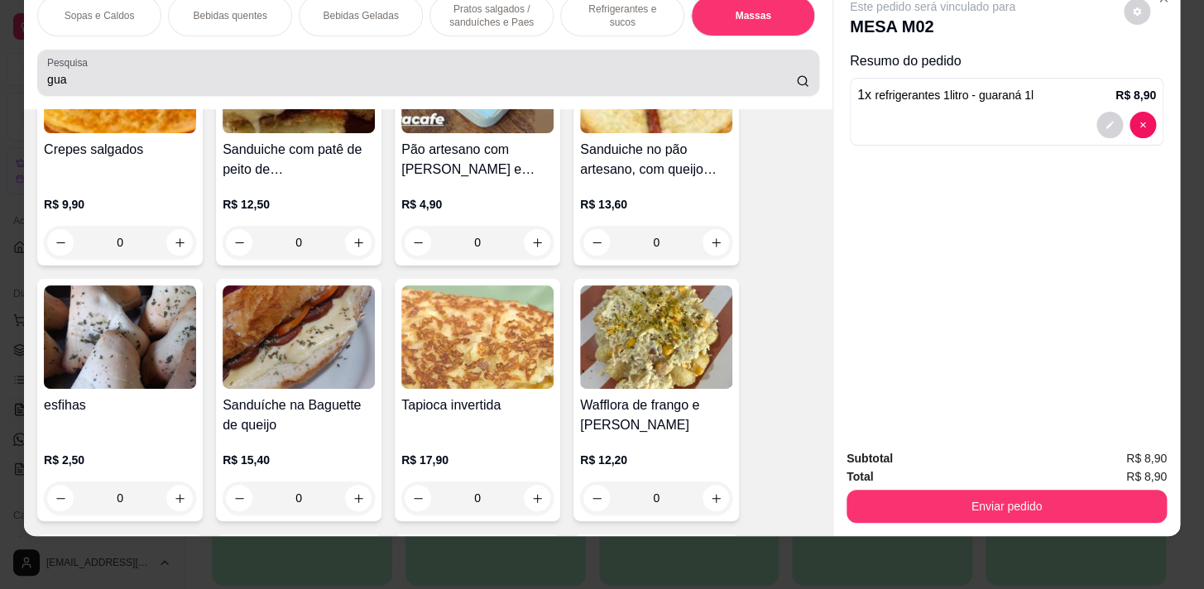
scroll to position [8630, 0]
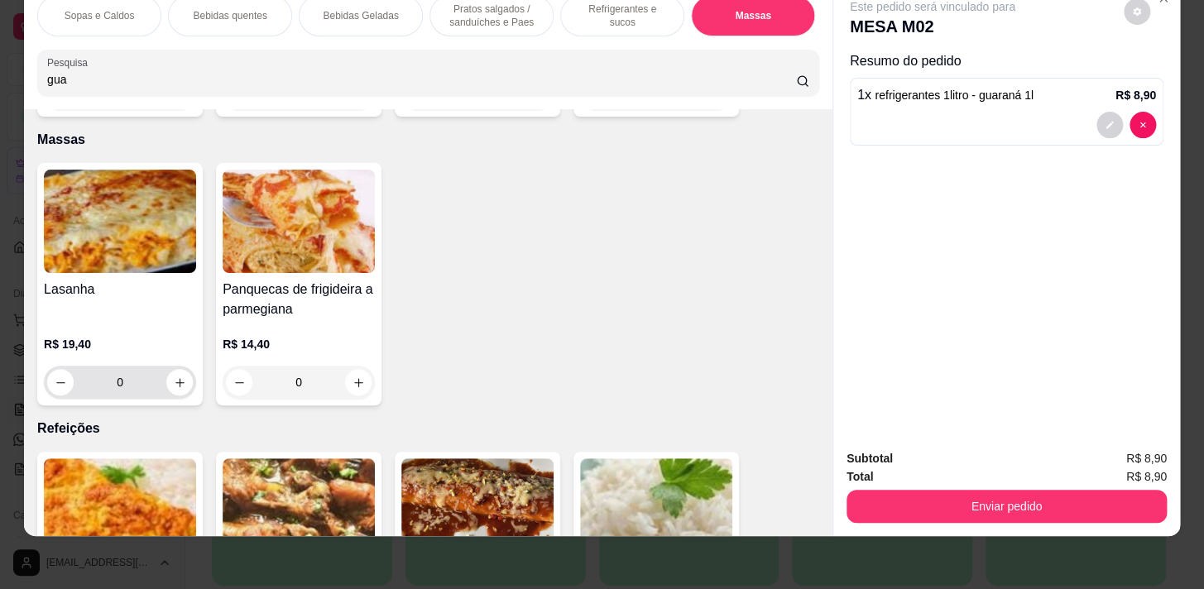
click at [161, 372] on div "0" at bounding box center [120, 382] width 146 height 33
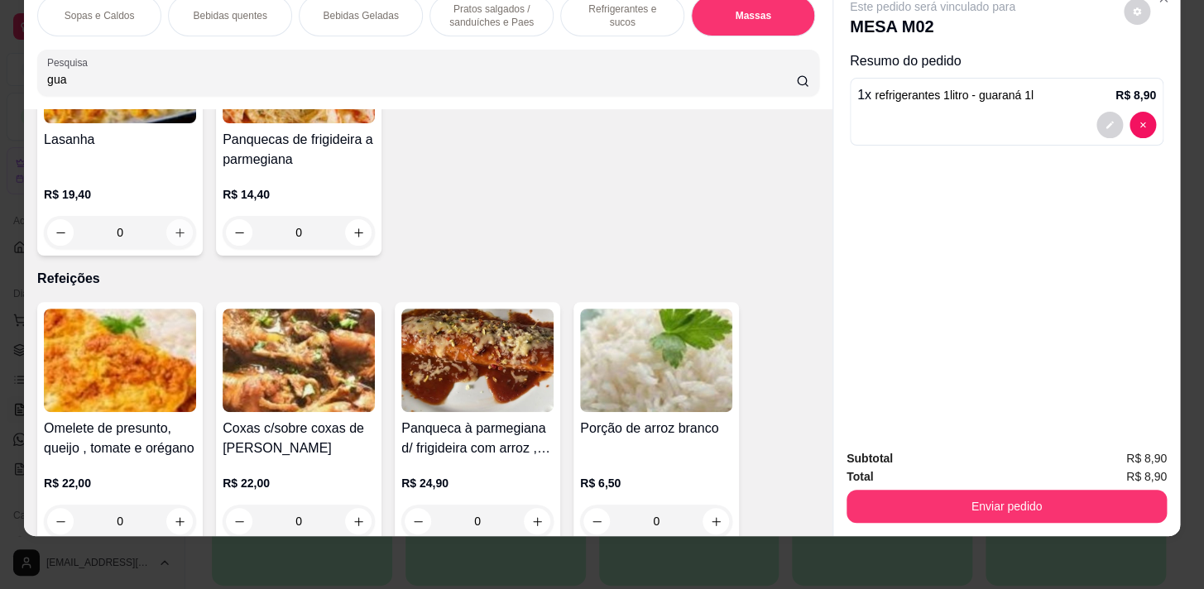
click at [166, 219] on button "increase-product-quantity" at bounding box center [179, 232] width 26 height 26
type input "1"
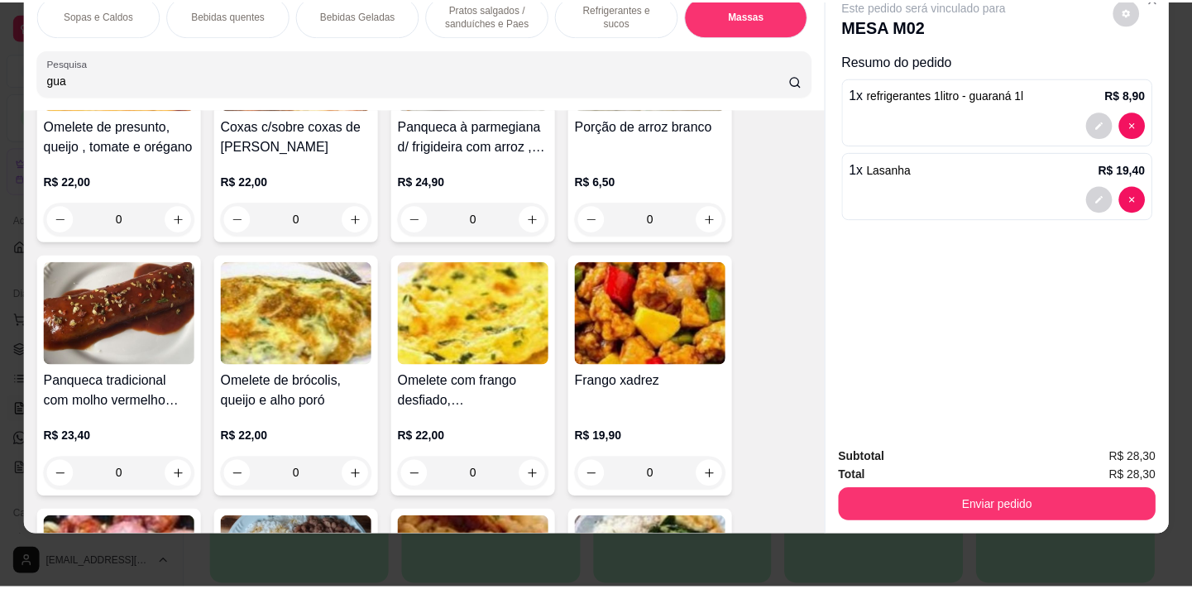
scroll to position [9157, 0]
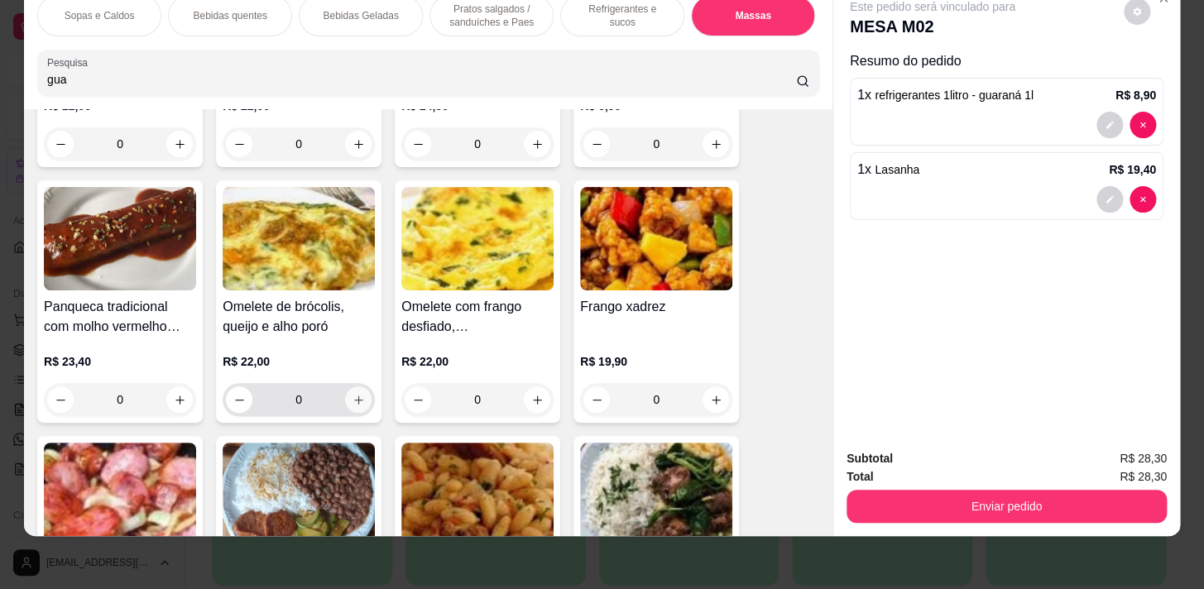
click at [352, 394] on icon "increase-product-quantity" at bounding box center [358, 400] width 12 height 12
type input "1"
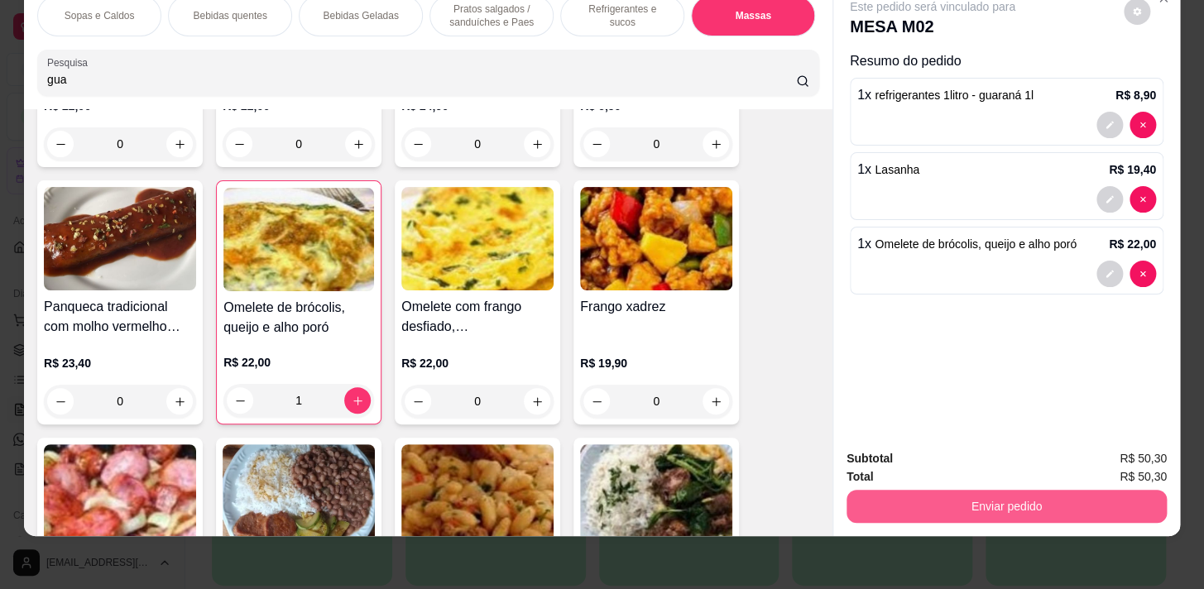
click at [1058, 493] on button "Enviar pedido" at bounding box center [1006, 506] width 320 height 33
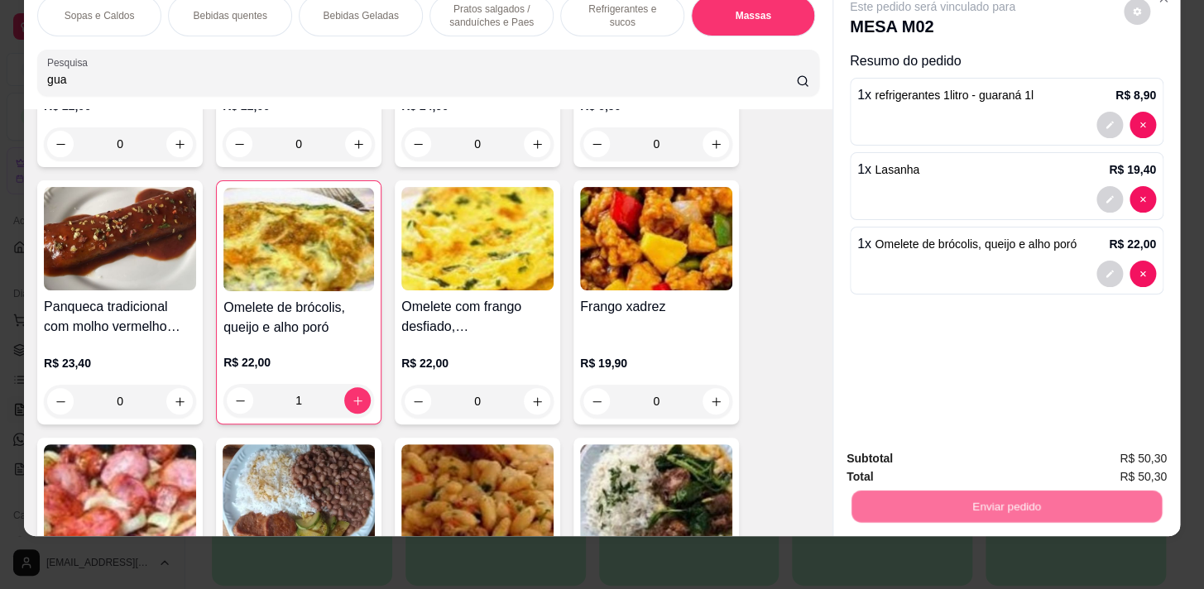
click at [1030, 449] on button "Não registrar e enviar pedido" at bounding box center [951, 454] width 172 height 31
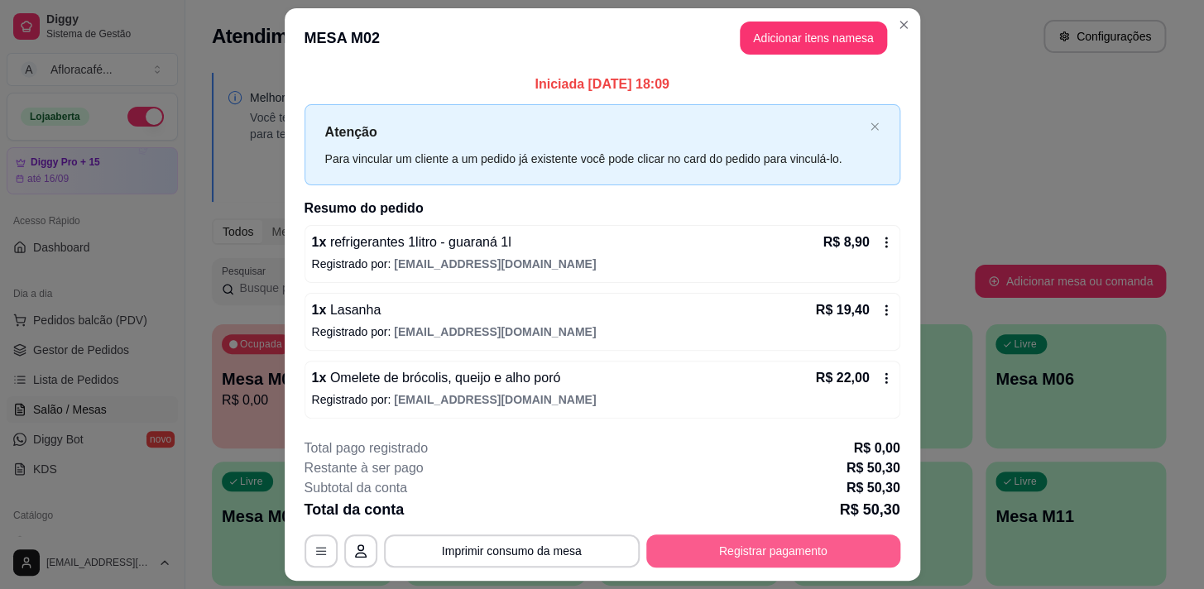
click at [817, 547] on button "Registrar pagamento" at bounding box center [773, 551] width 254 height 33
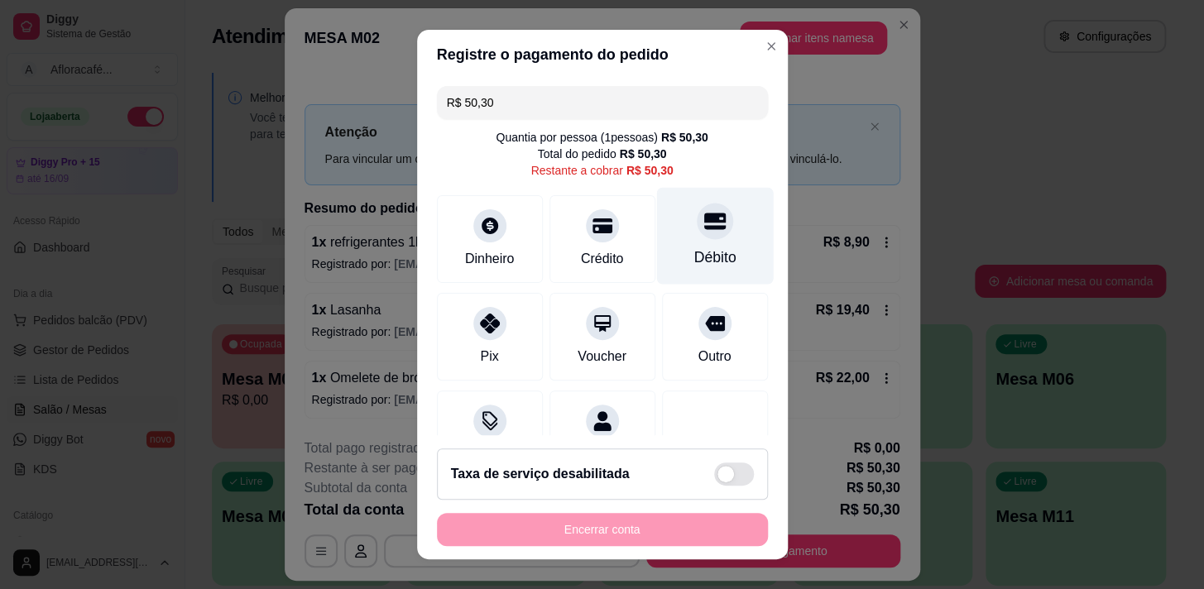
click at [670, 226] on div "Débito" at bounding box center [714, 235] width 117 height 97
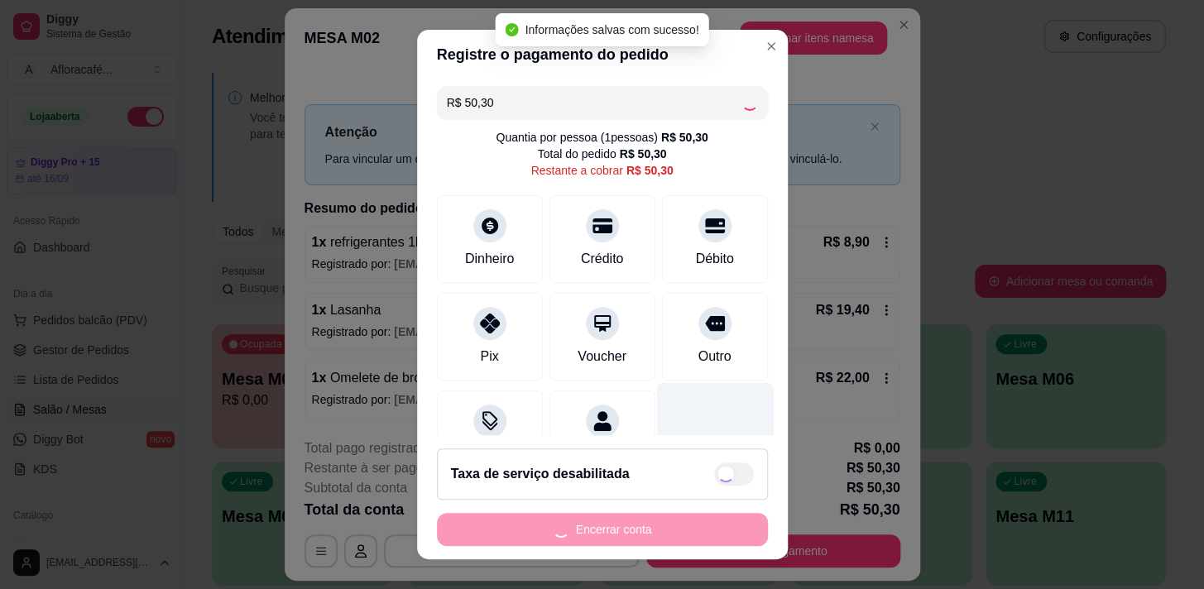
type input "R$ 0,00"
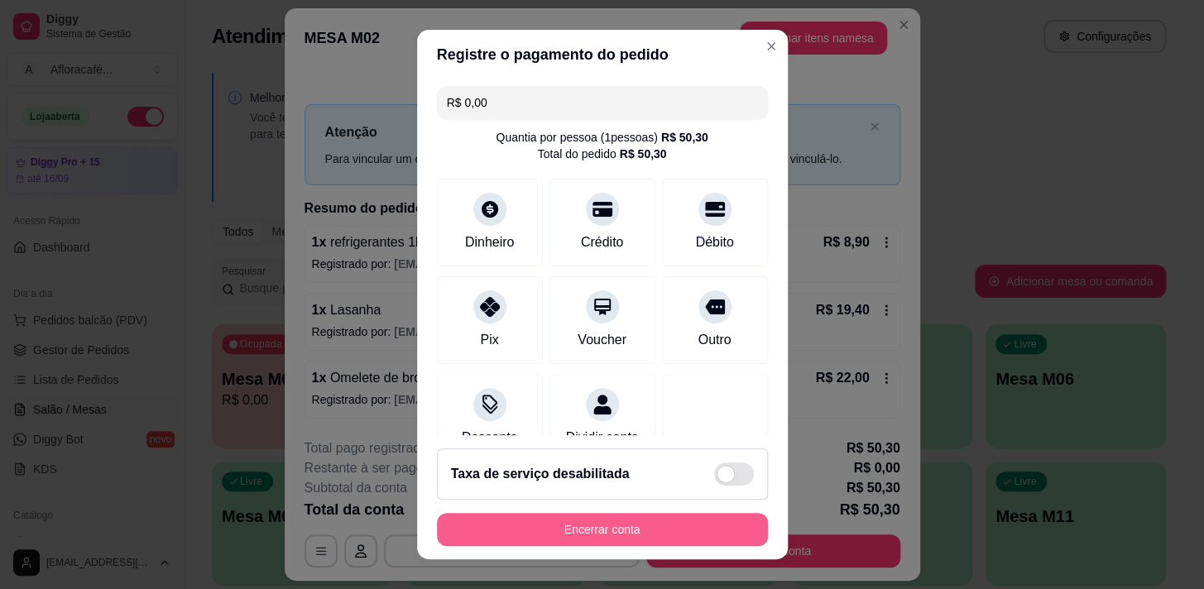
click at [664, 519] on button "Encerrar conta" at bounding box center [602, 529] width 331 height 33
